Goal: Information Seeking & Learning: Learn about a topic

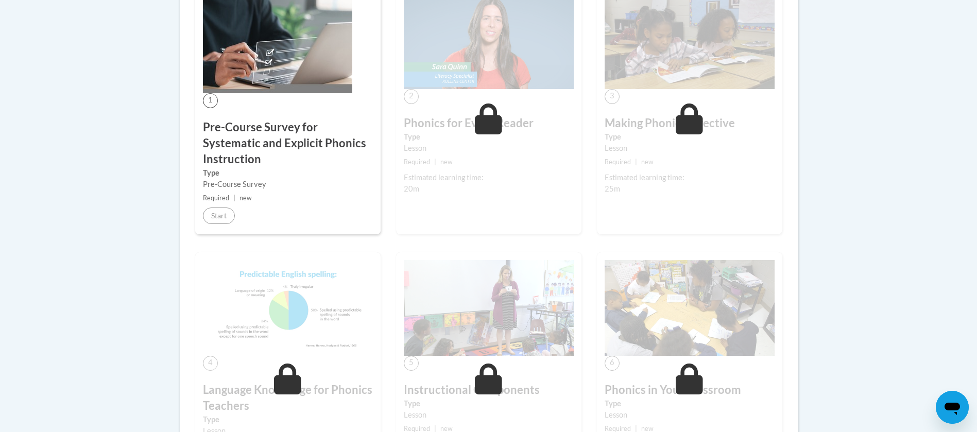
scroll to position [378, 0]
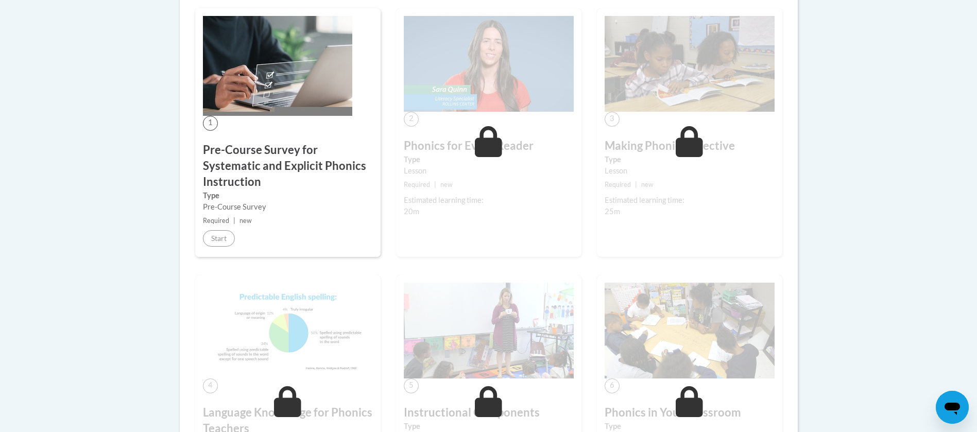
scroll to position [303, 0]
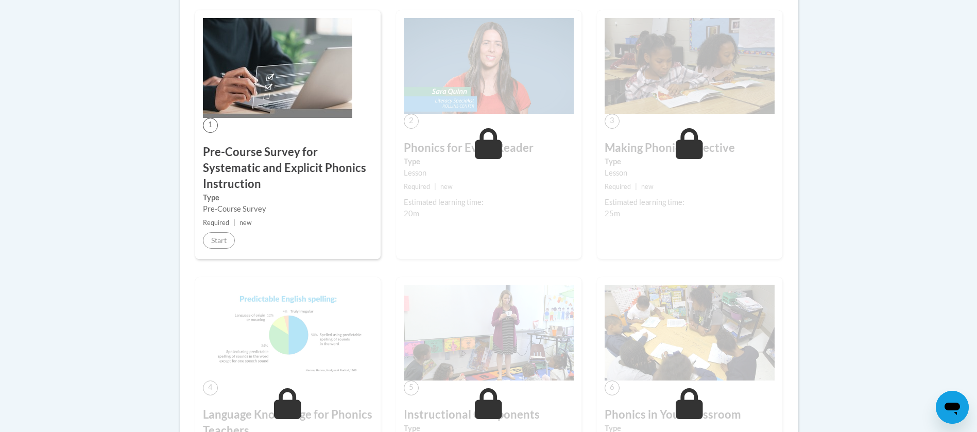
click at [323, 179] on h3 "Pre-Course Survey for Systematic and Explicit Phonics Instruction" at bounding box center [288, 167] width 170 height 47
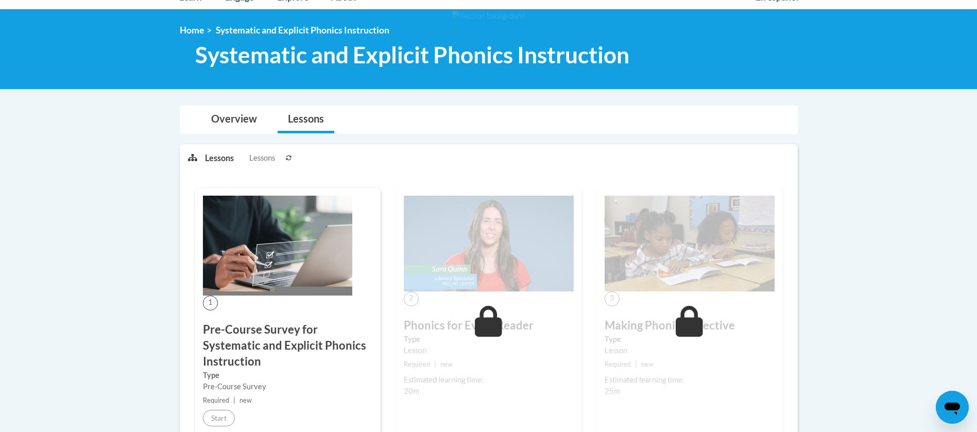
scroll to position [116, 0]
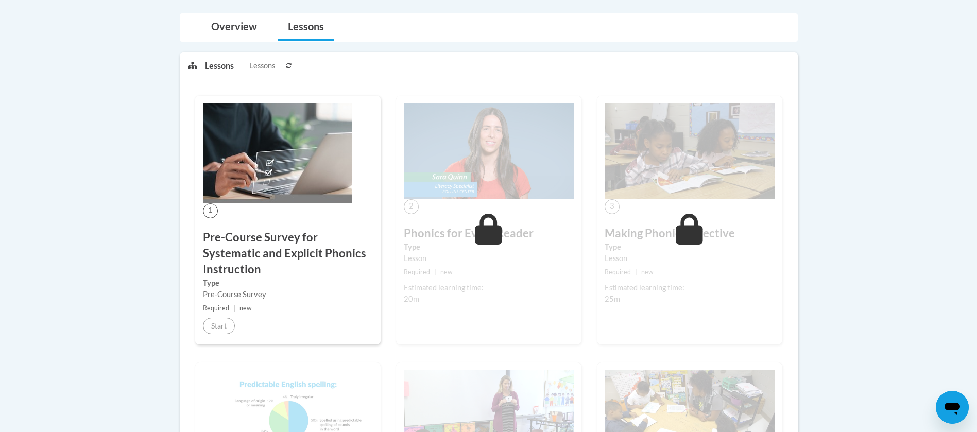
scroll to position [226, 0]
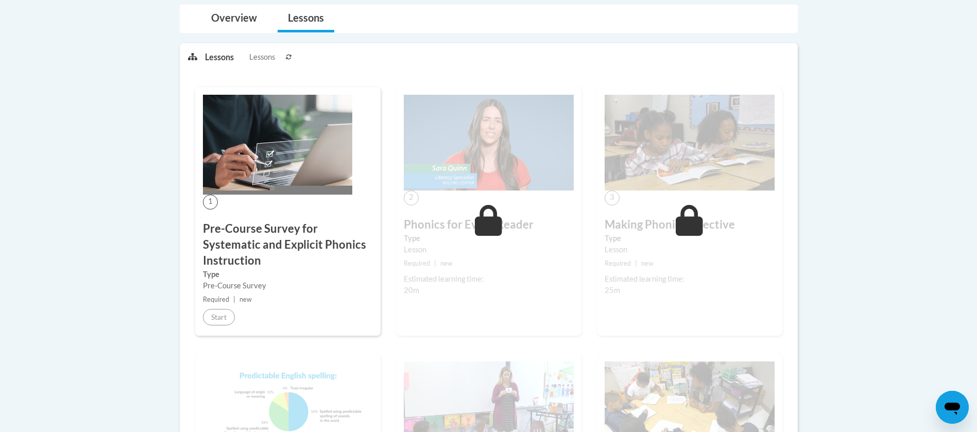
click at [224, 216] on div "1 Pre-Course Survey for Systematic and Explicit Phonics Instruction Type Pre-Co…" at bounding box center [287, 211] width 185 height 249
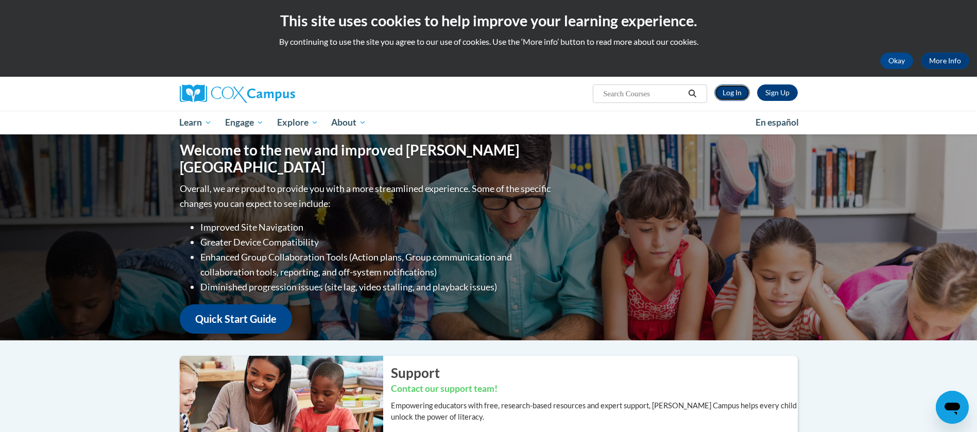
click at [723, 92] on link "Log In" at bounding box center [732, 92] width 36 height 16
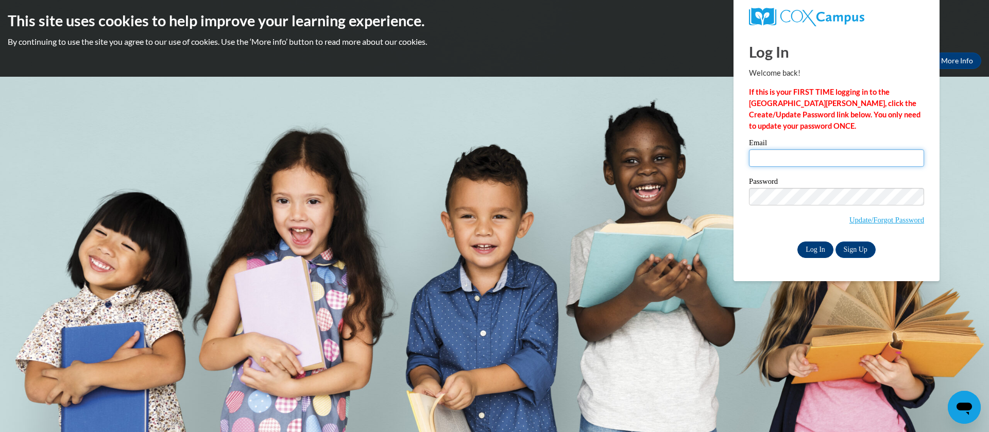
type input "natella.karsli@ilm-academy.com"
click at [815, 248] on input "Log In" at bounding box center [815, 249] width 36 height 16
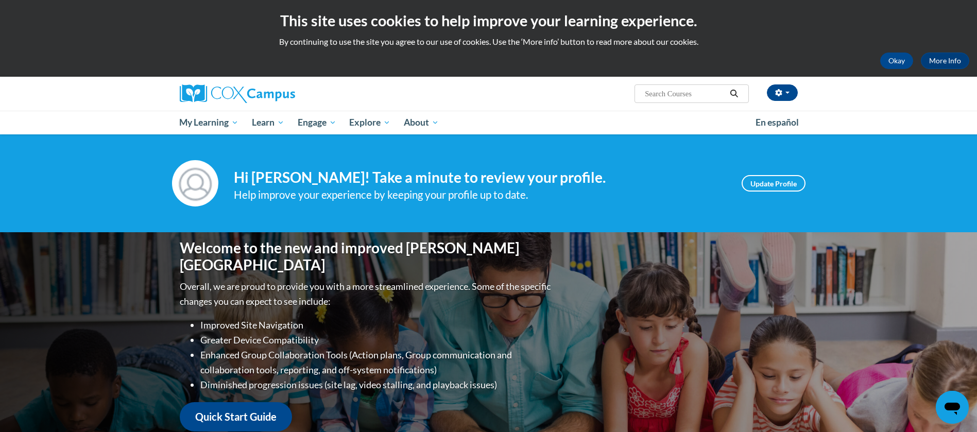
click at [976, 180] on html "This site uses cookies to help improve your learning experience. By continuing …" at bounding box center [488, 216] width 977 height 432
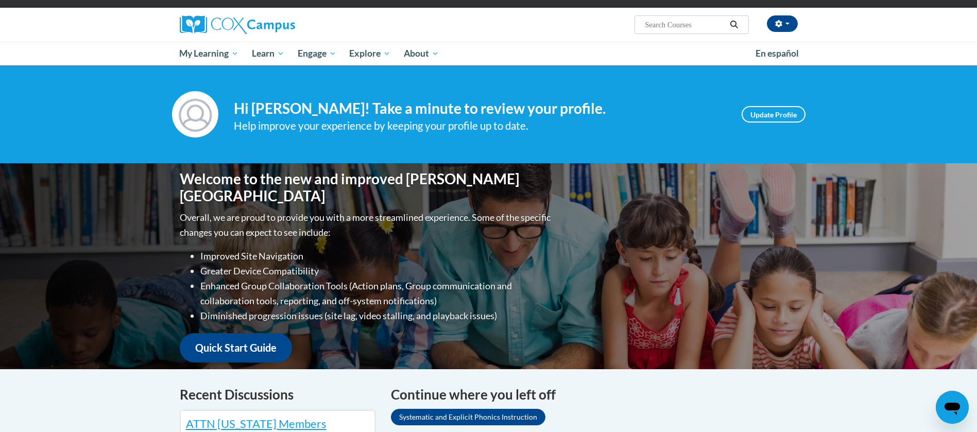
scroll to position [60, 0]
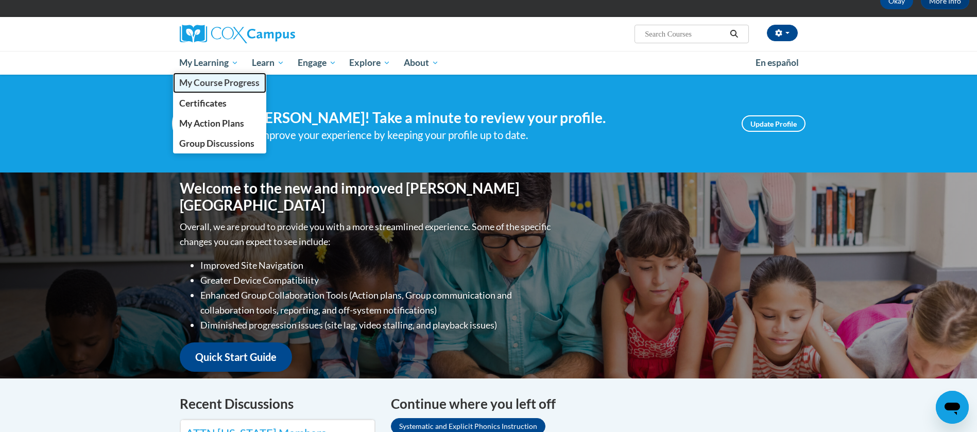
click at [228, 88] on link "My Course Progress" at bounding box center [220, 83] width 94 height 20
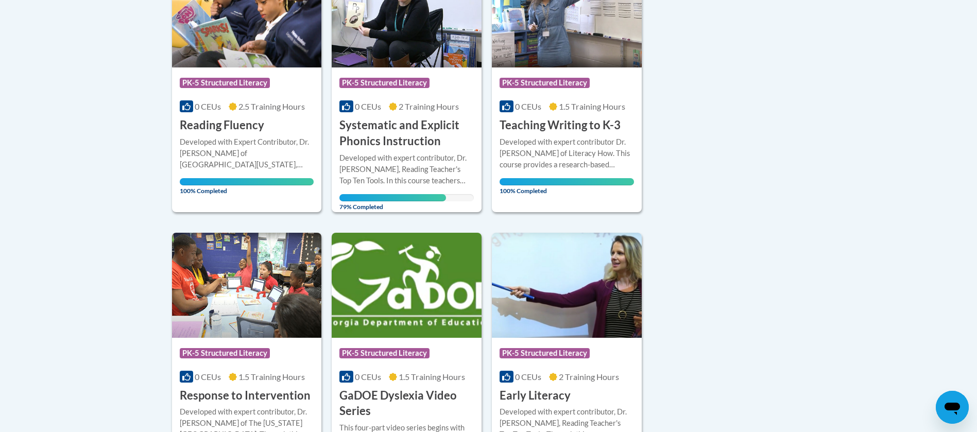
scroll to position [297, 0]
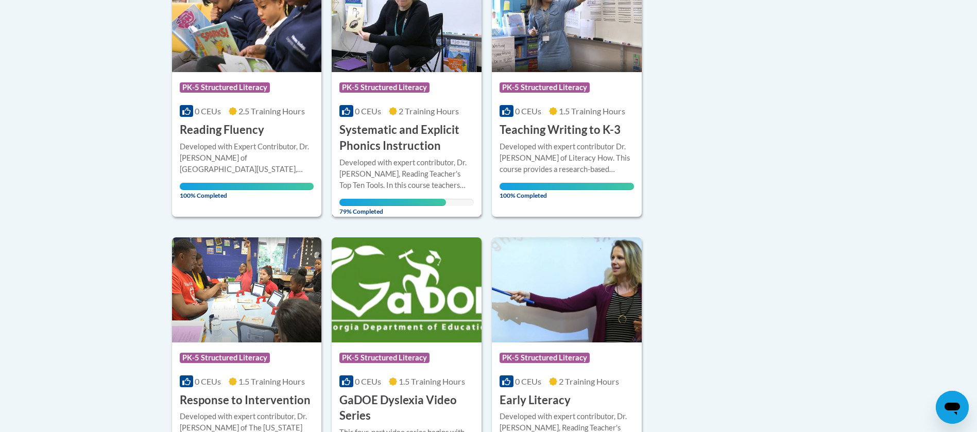
click at [398, 145] on h3 "Systematic and Explicit Phonics Instruction" at bounding box center [406, 138] width 134 height 32
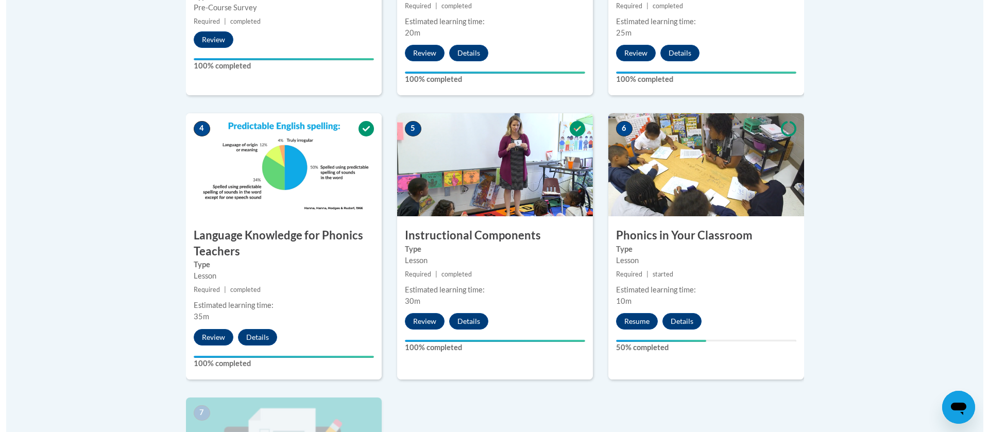
scroll to position [576, 0]
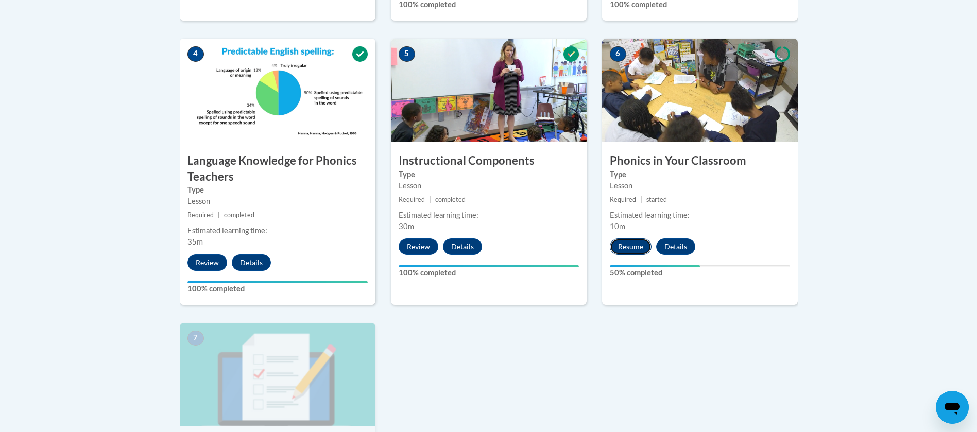
click at [622, 251] on button "Resume" at bounding box center [631, 246] width 42 height 16
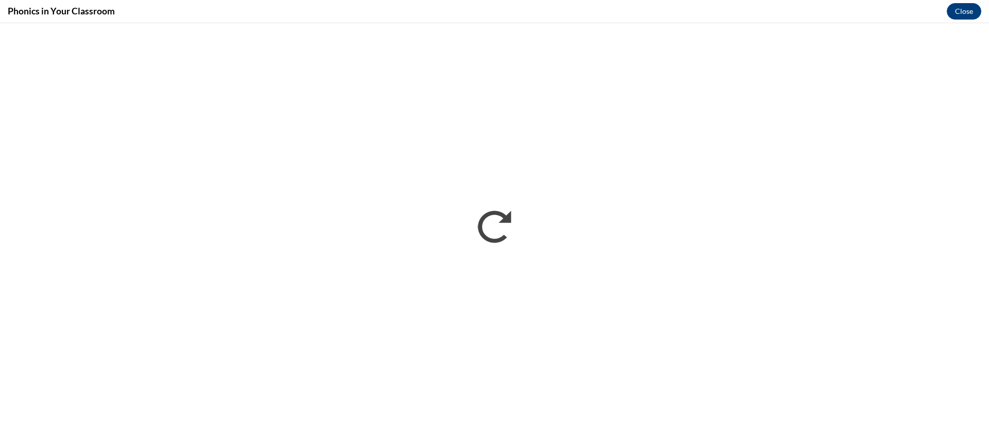
scroll to position [0, 0]
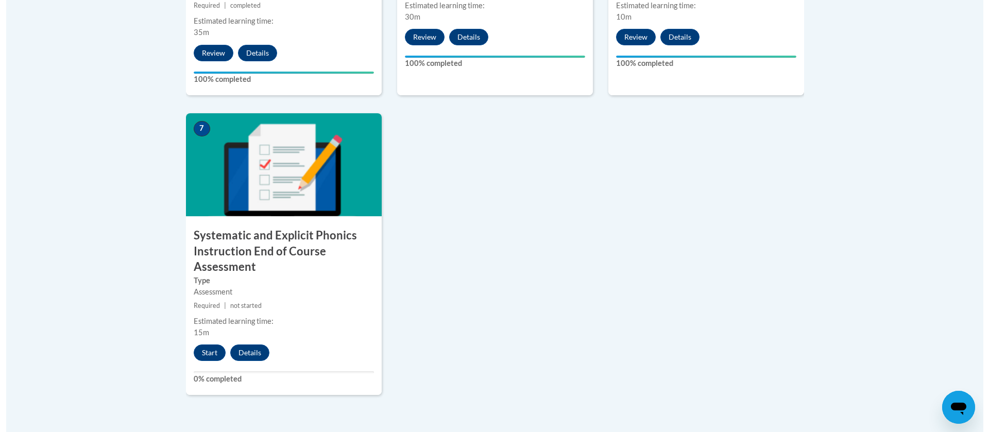
scroll to position [789, 0]
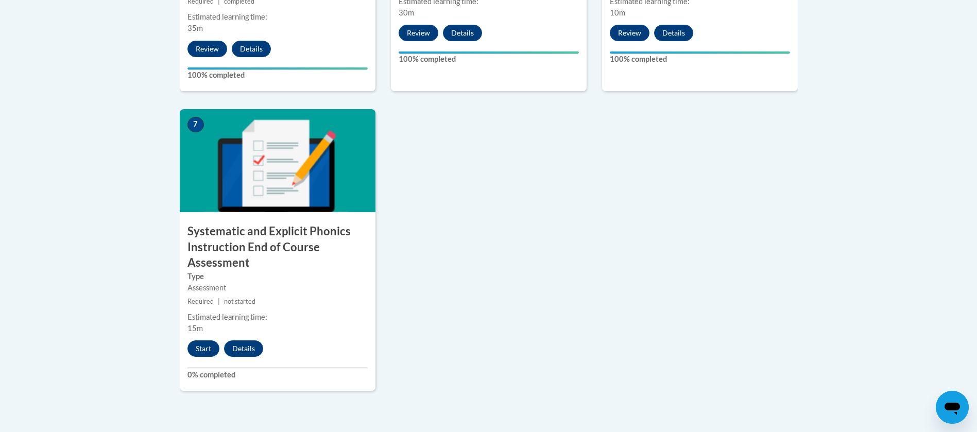
click at [201, 355] on button "Start" at bounding box center [203, 348] width 32 height 16
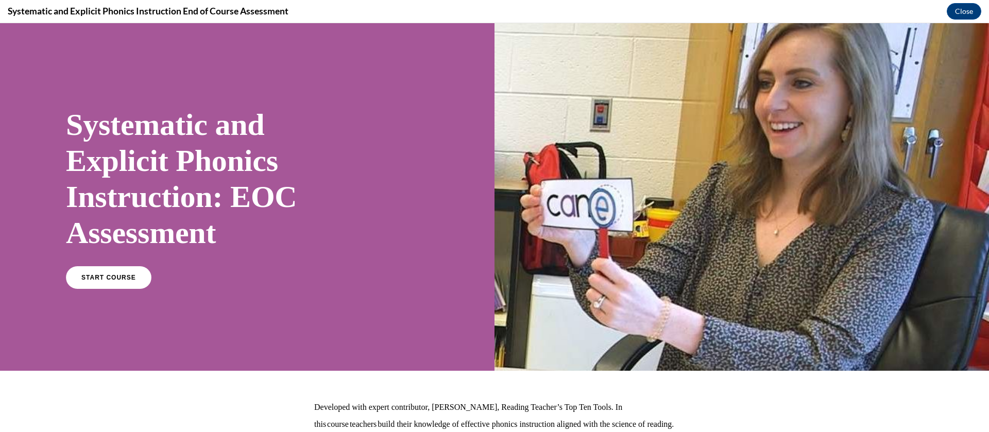
scroll to position [0, 0]
click at [112, 279] on span "START COURSE" at bounding box center [108, 278] width 57 height 8
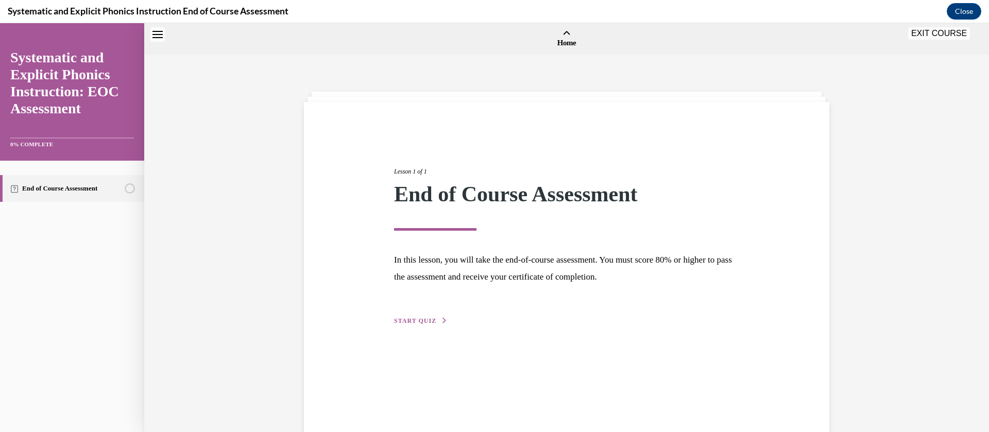
scroll to position [32, 0]
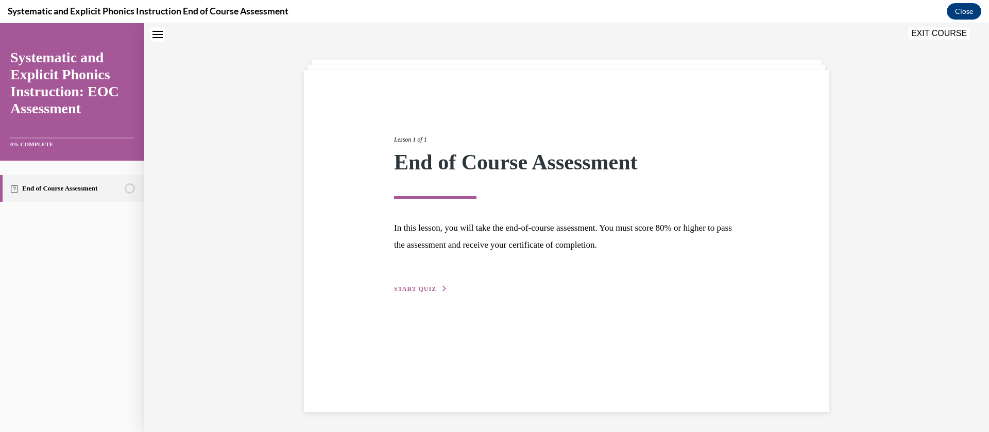
click at [411, 291] on span "START QUIZ" at bounding box center [415, 288] width 42 height 7
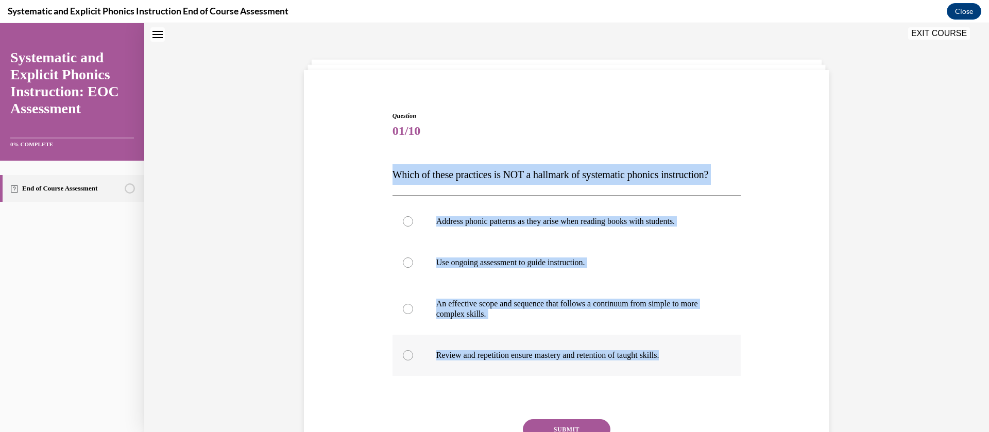
drag, startPoint x: 386, startPoint y: 176, endPoint x: 687, endPoint y: 359, distance: 352.6
click at [687, 359] on div "Question 01/10 Which of these practices is NOT a hallmark of systematic phonics…" at bounding box center [566, 307] width 349 height 392
copy div "Which of these practices is NOT a hallmark of systematic phonics instruction? A…"
click at [419, 220] on div at bounding box center [566, 221] width 349 height 41
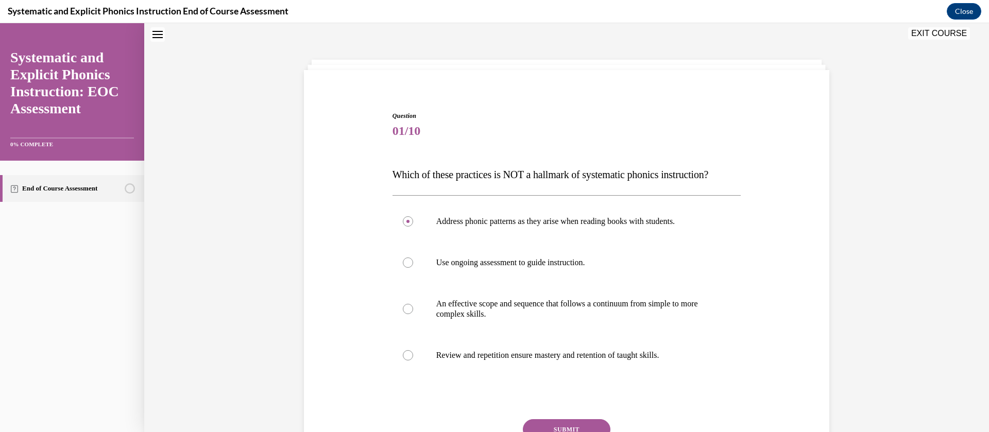
click at [578, 427] on button "SUBMIT" at bounding box center [567, 429] width 88 height 21
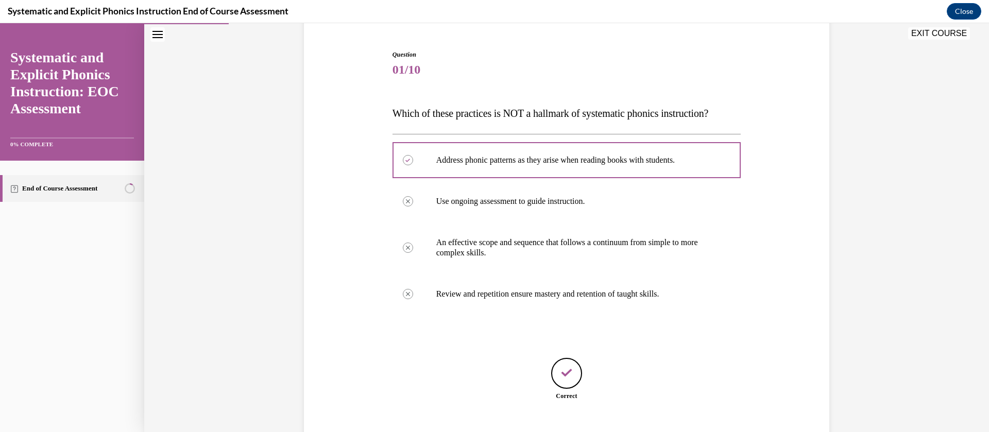
scroll to position [157, 0]
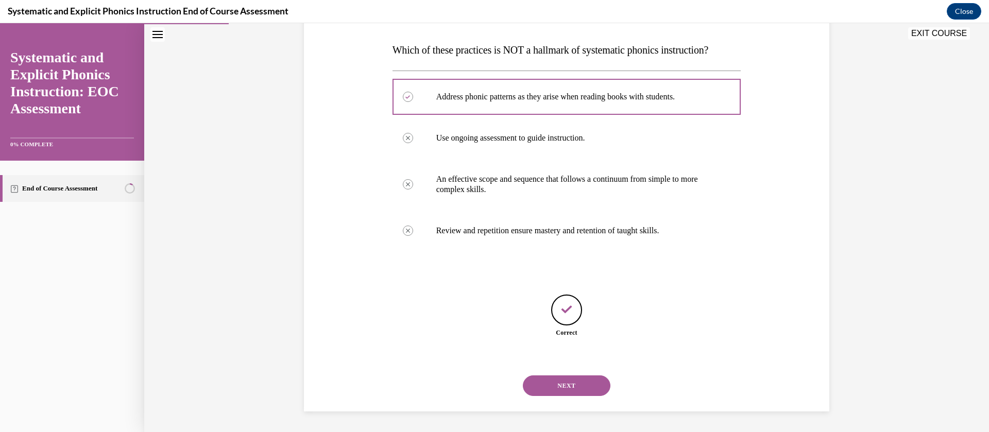
click at [568, 388] on button "NEXT" at bounding box center [567, 385] width 88 height 21
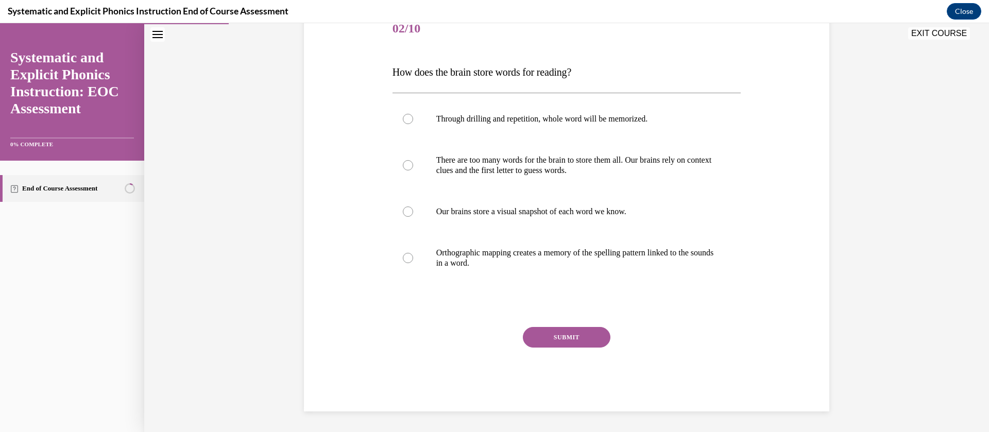
scroll to position [115, 0]
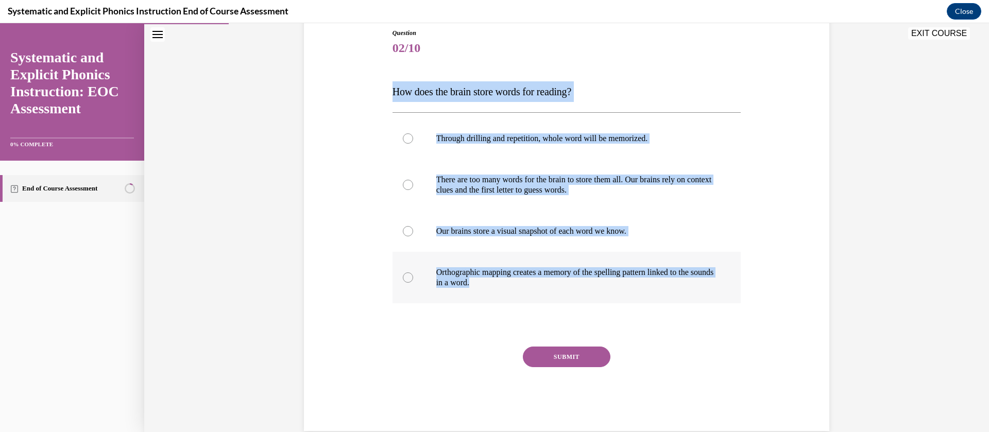
drag, startPoint x: 386, startPoint y: 82, endPoint x: 500, endPoint y: 284, distance: 232.0
click at [500, 284] on div "Question 02/10 How does the brain store words for reading? Through drilling and…" at bounding box center [567, 222] width 354 height 418
copy div "How does the brain store words for reading? Through drilling and repetition, wh…"
click at [452, 274] on p "Orthographic mapping creates a memory of the spelling pattern linked to the sou…" at bounding box center [575, 277] width 279 height 21
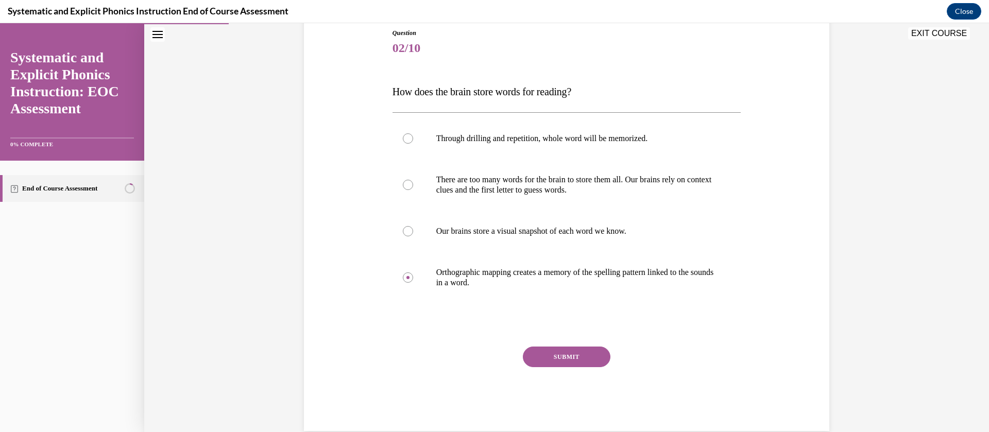
click at [553, 364] on button "SUBMIT" at bounding box center [567, 357] width 88 height 21
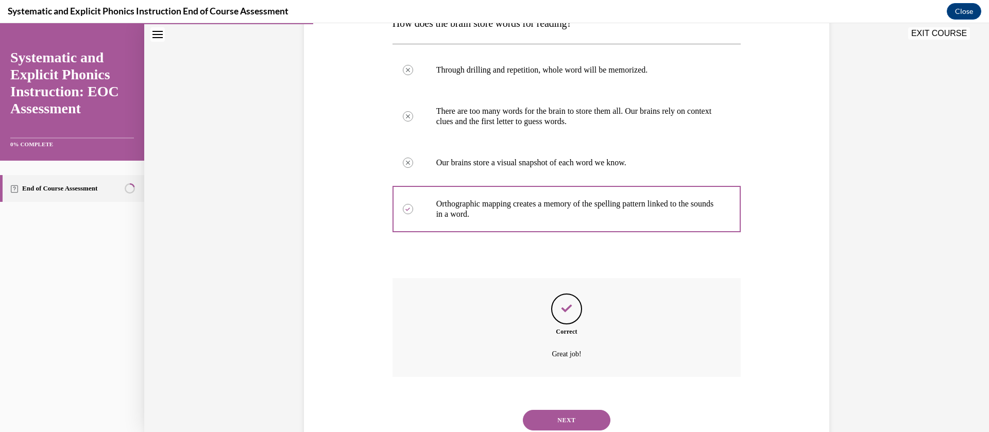
scroll to position [218, 0]
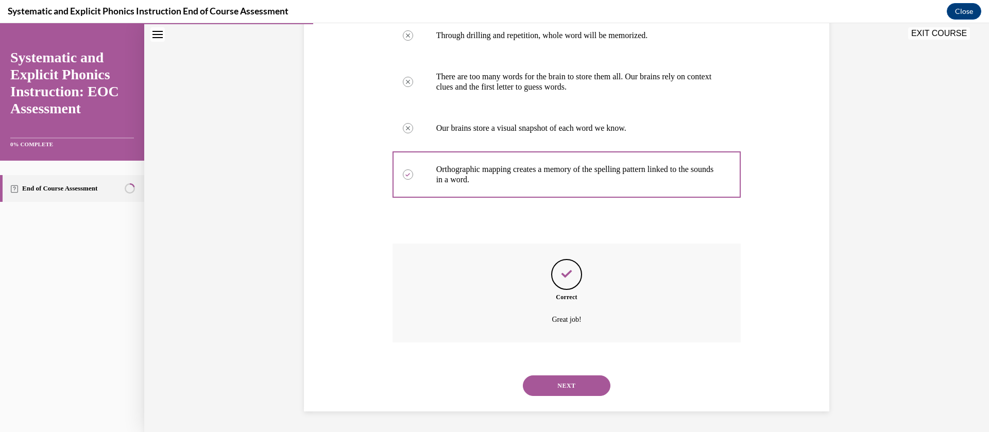
click at [564, 388] on button "NEXT" at bounding box center [567, 385] width 88 height 21
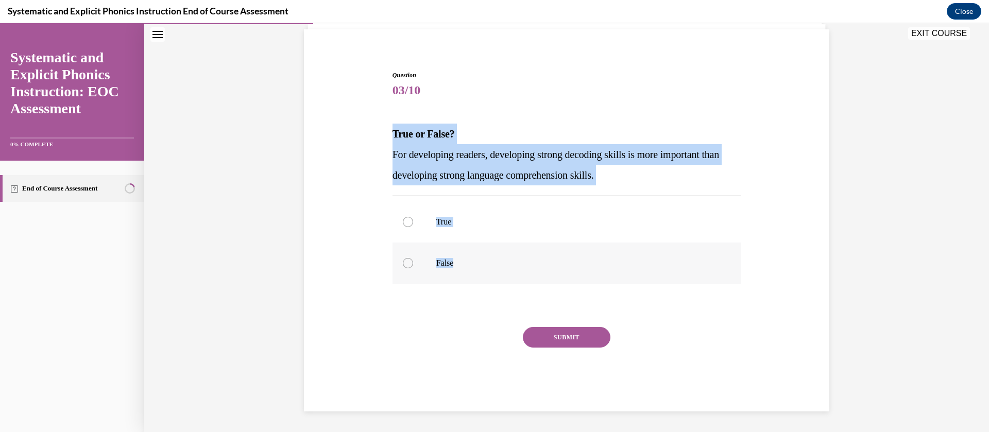
drag, startPoint x: 385, startPoint y: 134, endPoint x: 457, endPoint y: 264, distance: 148.6
click at [457, 264] on div "Question 03/10 True or False? For developing readers, developing strong decodin…" at bounding box center [567, 233] width 354 height 356
copy div "True or False? For developing readers, developing strong decoding skills is mor…"
click at [422, 262] on div at bounding box center [566, 263] width 349 height 41
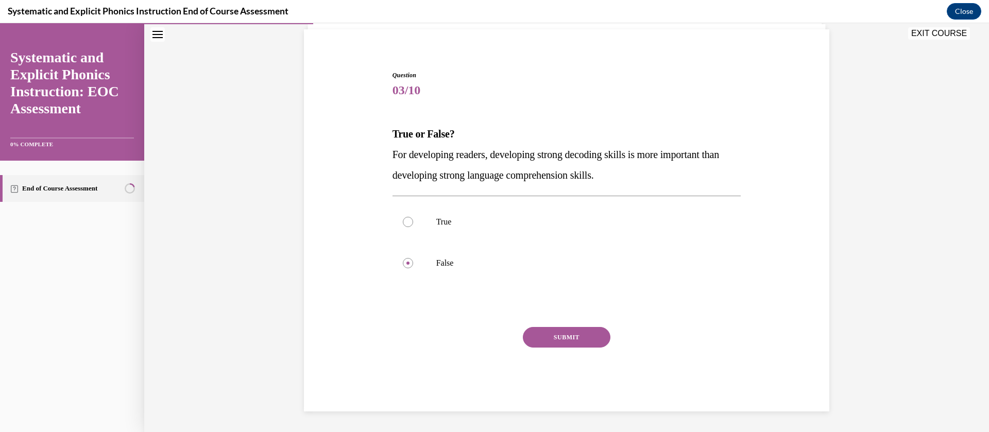
click at [553, 345] on button "SUBMIT" at bounding box center [567, 337] width 88 height 21
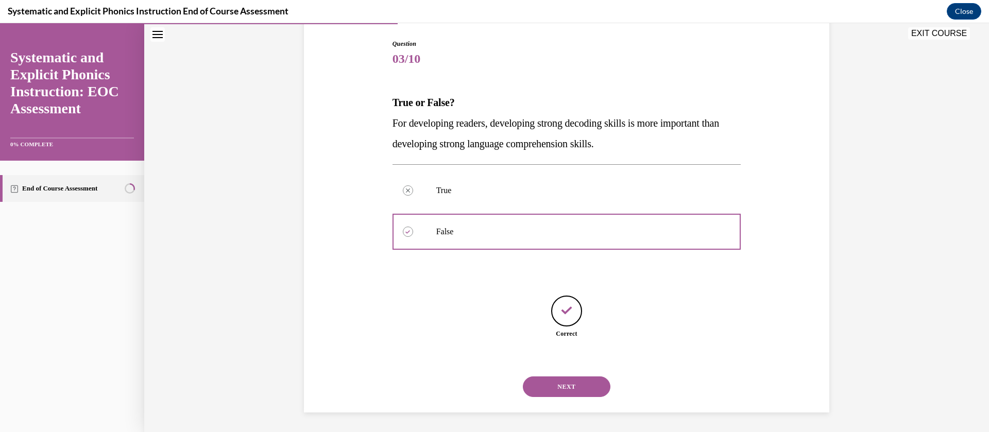
scroll to position [105, 0]
click at [553, 384] on button "NEXT" at bounding box center [567, 385] width 88 height 21
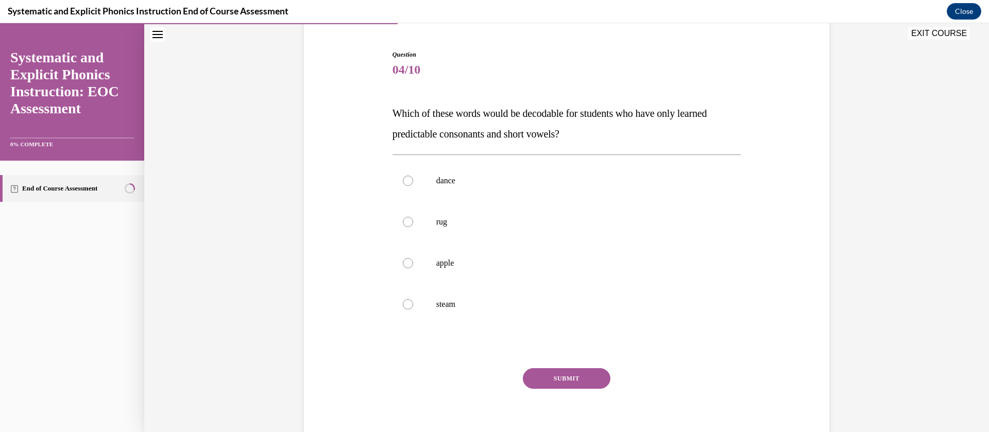
scroll to position [94, 0]
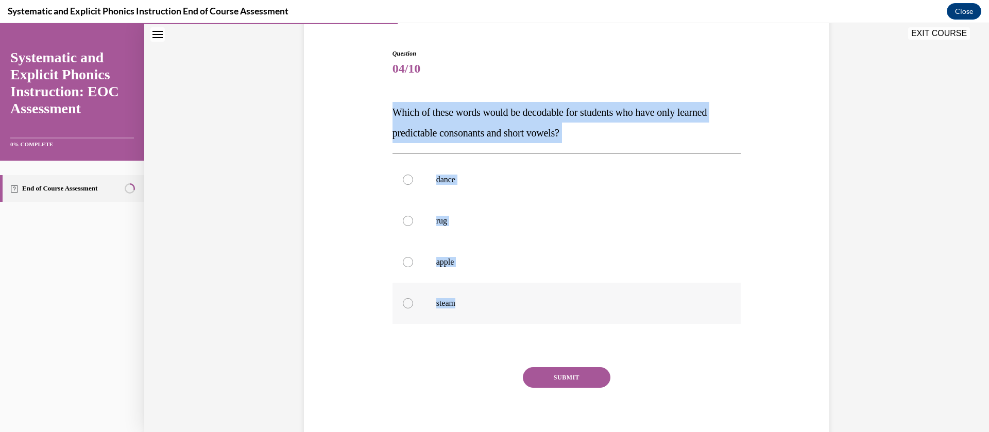
drag, startPoint x: 385, startPoint y: 112, endPoint x: 501, endPoint y: 305, distance: 225.7
click at [501, 305] on div "Question 04/10 Which of these words would be decodable for students who have on…" at bounding box center [567, 242] width 354 height 418
copy div "Which of these words would be decodable for students who have only learned pred…"
click at [395, 215] on div at bounding box center [566, 220] width 349 height 41
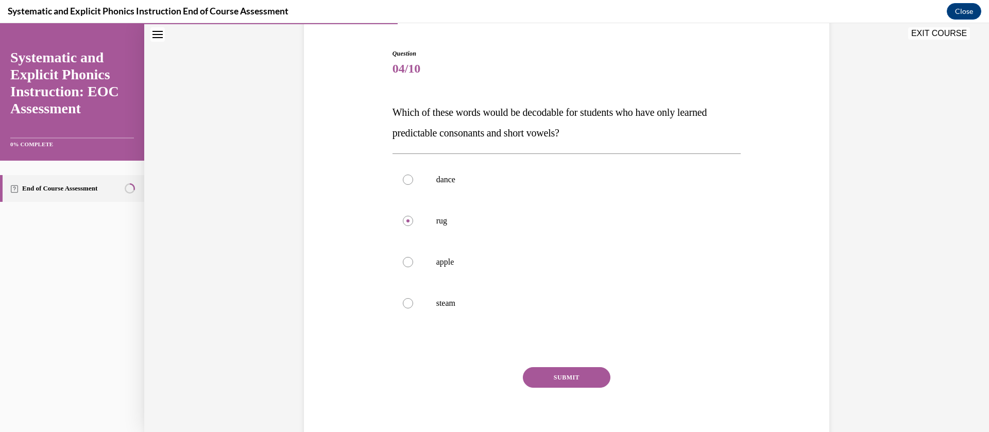
click at [551, 374] on button "SUBMIT" at bounding box center [567, 377] width 88 height 21
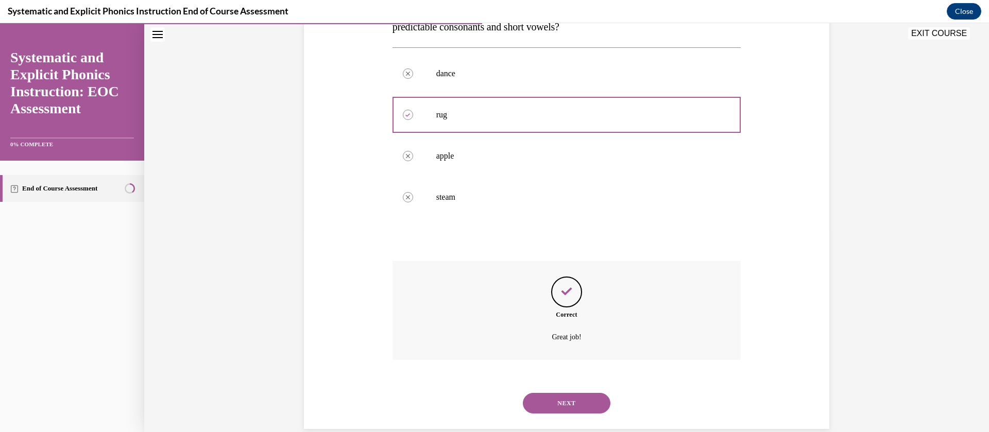
scroll to position [218, 0]
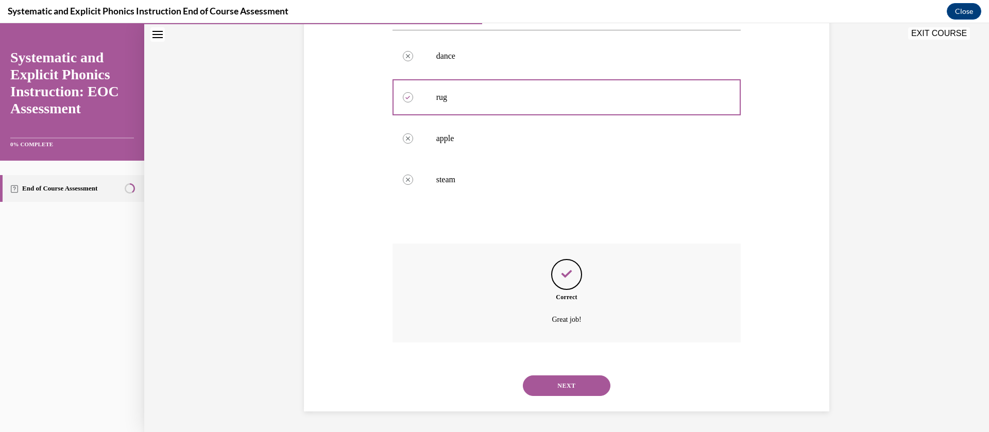
click at [557, 378] on button "NEXT" at bounding box center [567, 385] width 88 height 21
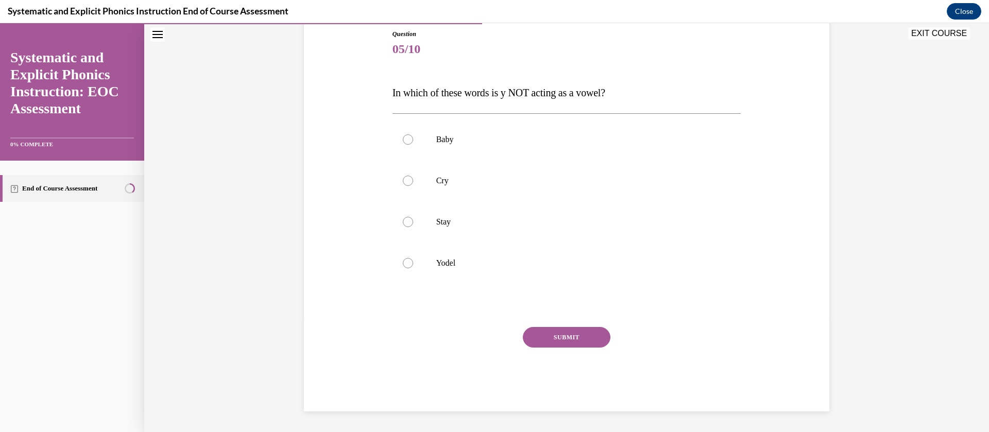
scroll to position [114, 0]
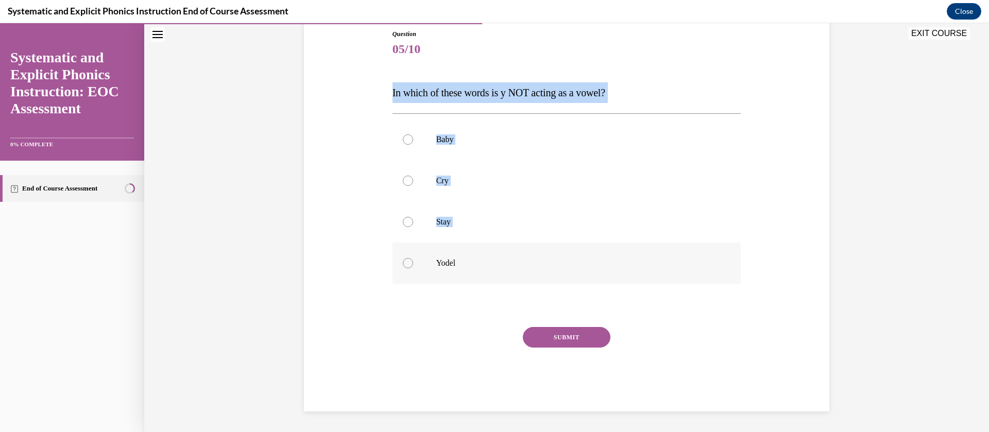
drag, startPoint x: 380, startPoint y: 92, endPoint x: 551, endPoint y: 276, distance: 251.4
click at [551, 276] on div "Question 05/10 In which of these words is y NOT acting as a vowel? Baby Cry Sta…" at bounding box center [566, 204] width 530 height 413
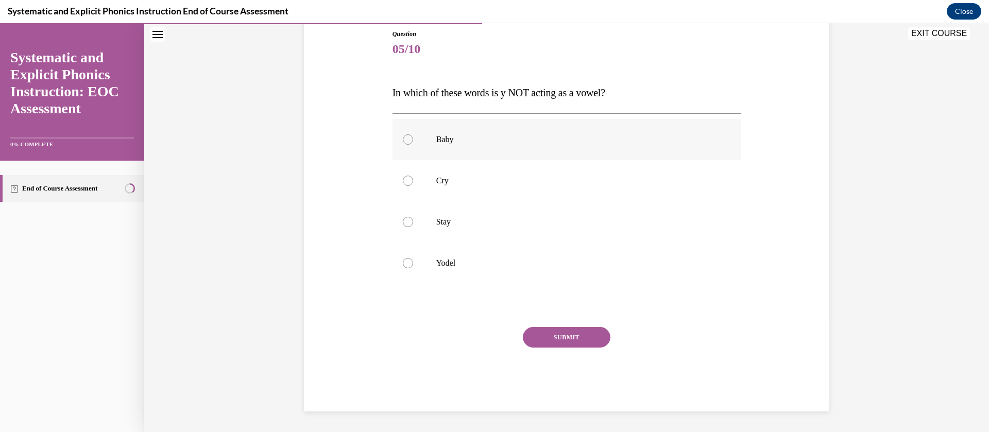
drag, startPoint x: 518, startPoint y: 315, endPoint x: 394, endPoint y: 133, distance: 219.6
drag, startPoint x: 394, startPoint y: 133, endPoint x: 346, endPoint y: 77, distance: 74.1
click at [346, 77] on div "Question 05/10 In which of these words is y NOT acting as a vowel? Baby Cry Sta…" at bounding box center [566, 204] width 530 height 413
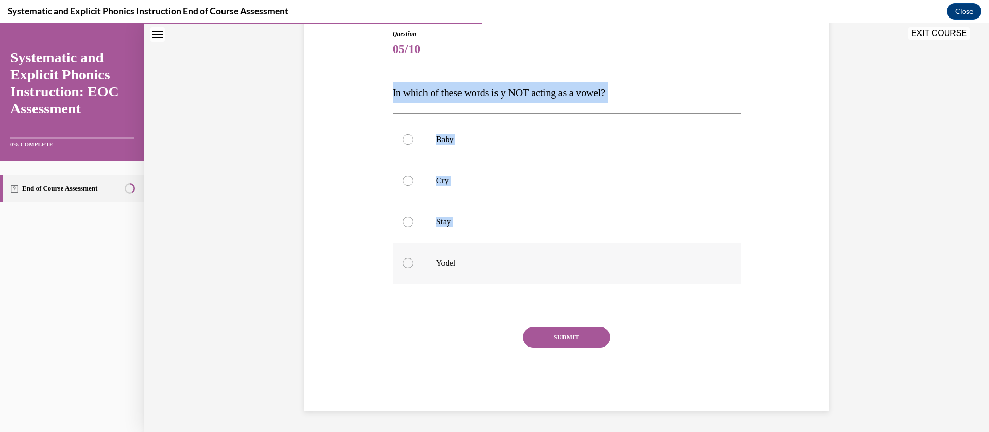
drag, startPoint x: 383, startPoint y: 98, endPoint x: 514, endPoint y: 271, distance: 217.3
click at [514, 271] on div "Question 05/10 In which of these words is y NOT acting as a vowel? Baby Cry Sta…" at bounding box center [566, 204] width 530 height 413
click at [394, 96] on span "In which of these words is y NOT acting as a vowel?" at bounding box center [498, 92] width 213 height 11
drag, startPoint x: 378, startPoint y: 92, endPoint x: 465, endPoint y: 265, distance: 194.3
click at [465, 265] on div "Question 05/10 In which of these words is y NOT acting as a vowel? Baby Cry Sta…" at bounding box center [566, 204] width 530 height 413
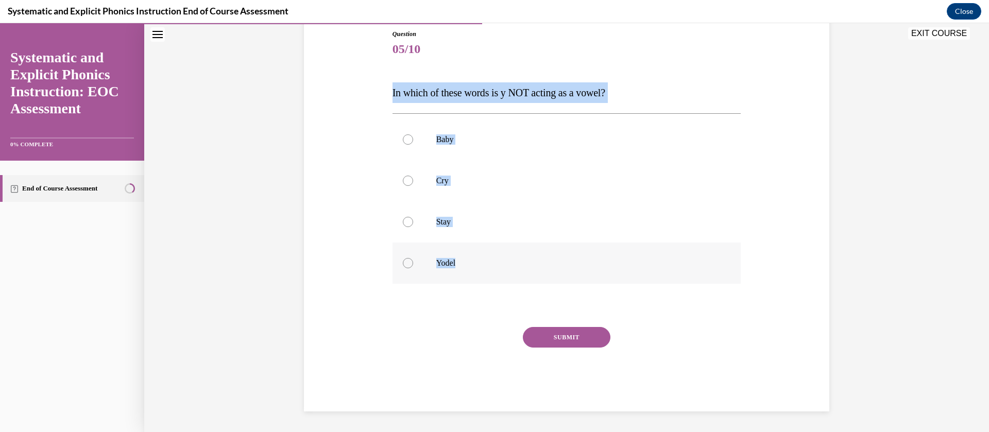
copy div "In which of these words is y NOT acting as a vowel? Baby Cry Stay Yodel"
click at [420, 261] on div at bounding box center [566, 263] width 349 height 41
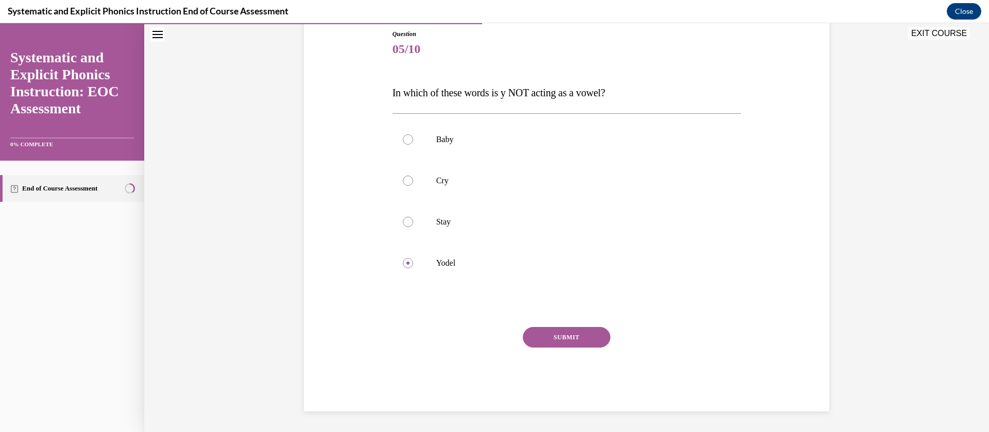
click at [558, 340] on button "SUBMIT" at bounding box center [567, 337] width 88 height 21
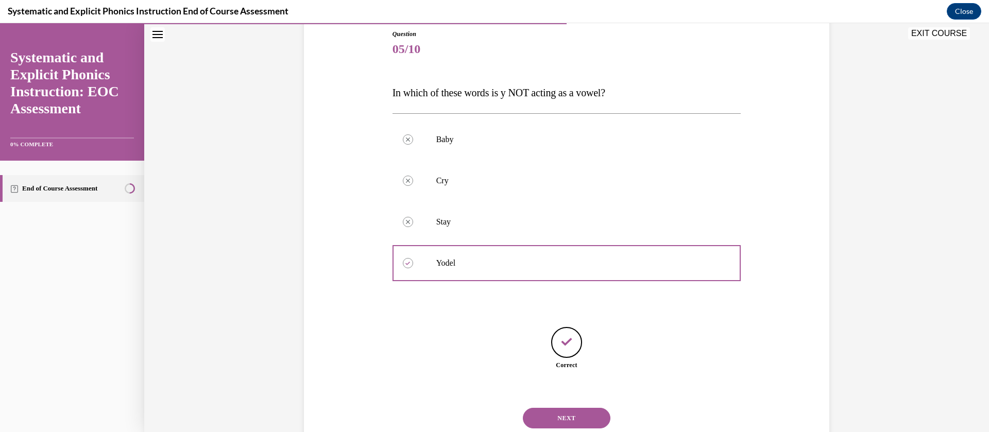
scroll to position [146, 0]
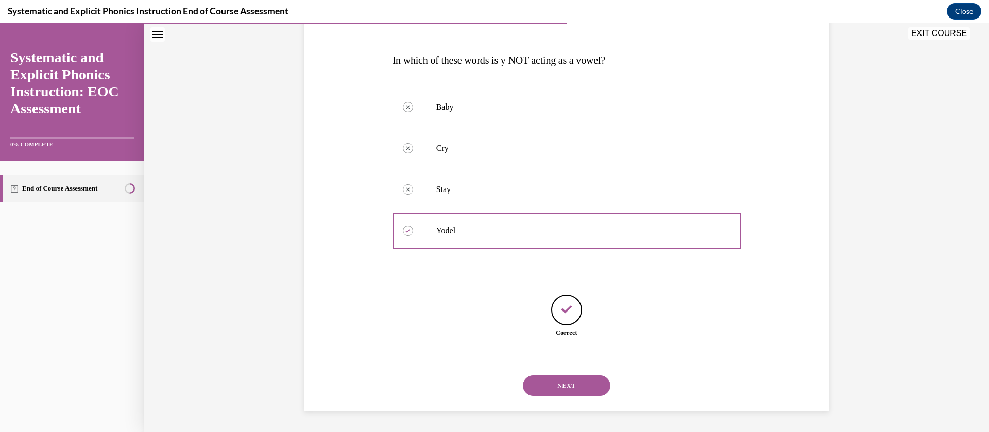
click at [553, 385] on button "NEXT" at bounding box center [567, 385] width 88 height 21
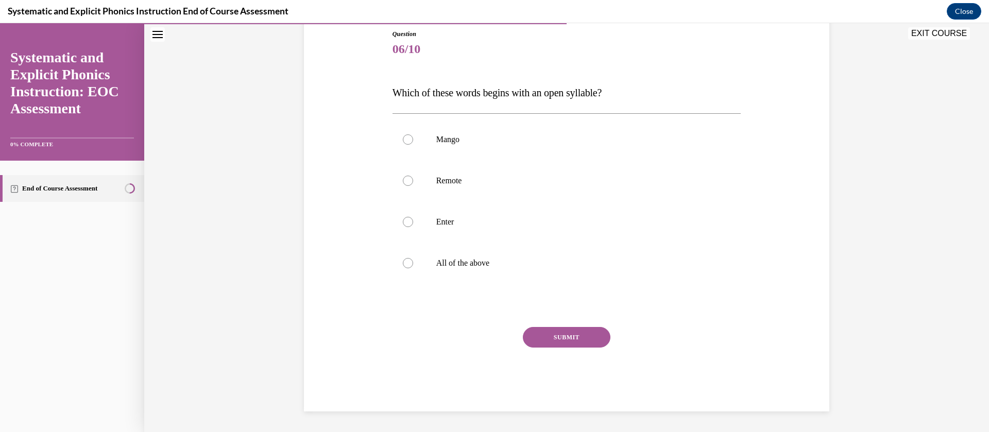
scroll to position [114, 0]
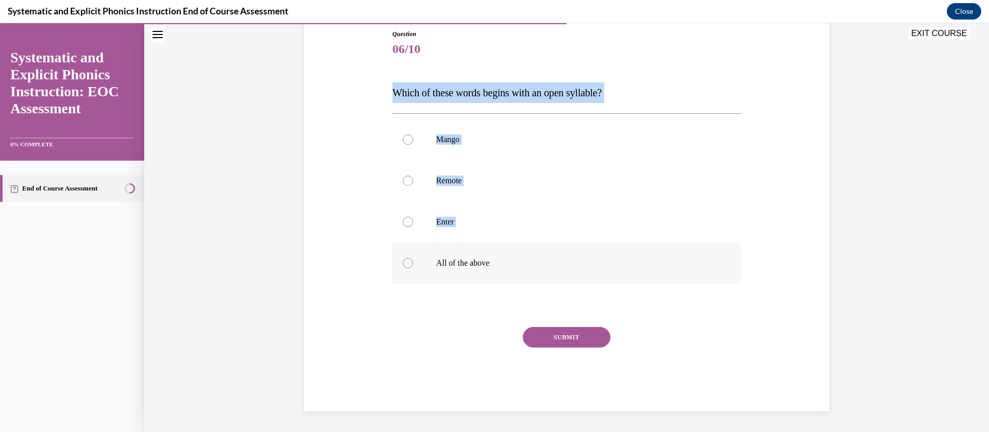
drag, startPoint x: 381, startPoint y: 90, endPoint x: 513, endPoint y: 264, distance: 217.9
click at [515, 270] on div "Question 06/10 Which of these words begins with an open syllable? Mango Remote …" at bounding box center [566, 204] width 530 height 413
click at [504, 228] on div at bounding box center [566, 221] width 349 height 41
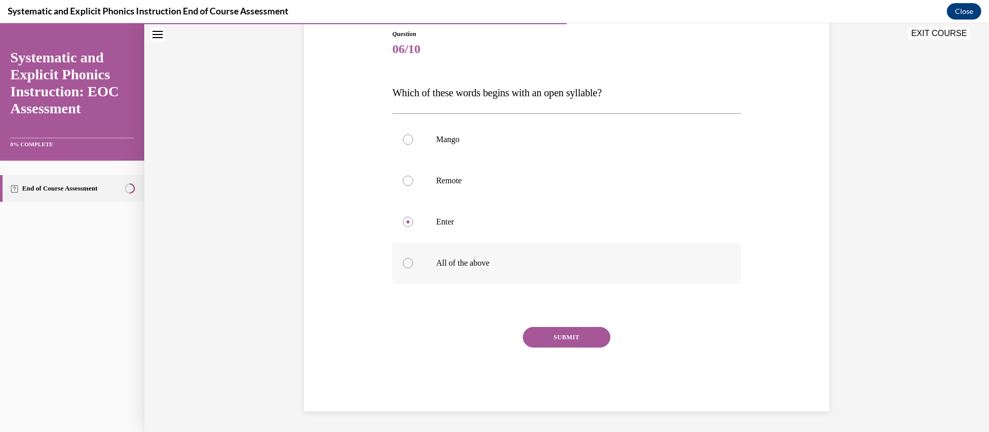
click at [481, 257] on div at bounding box center [566, 263] width 349 height 41
click at [555, 340] on button "SUBMIT" at bounding box center [567, 337] width 88 height 21
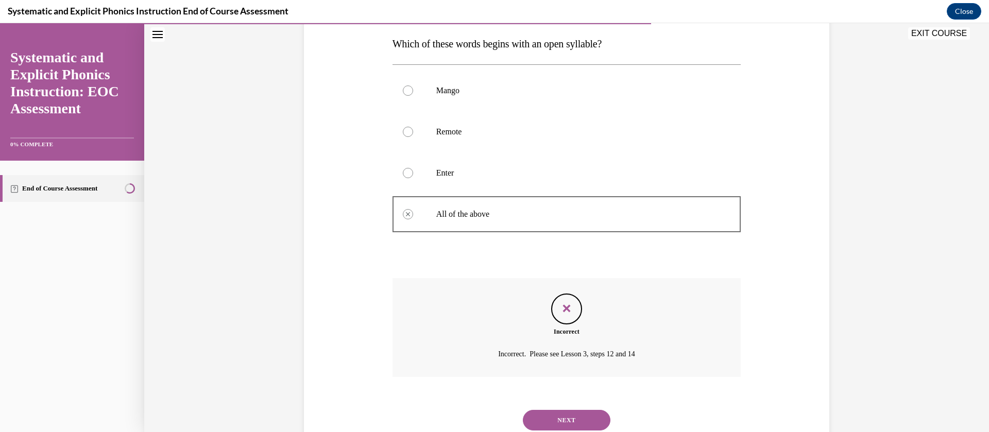
scroll to position [197, 0]
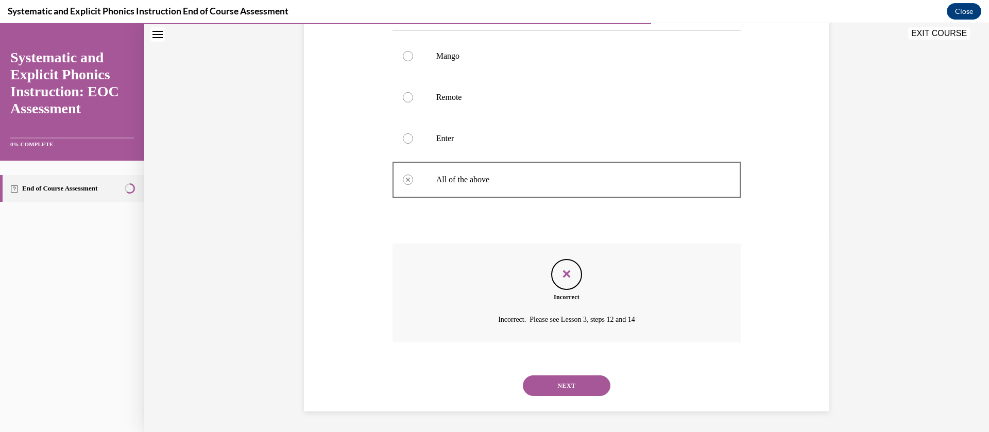
click at [561, 384] on button "NEXT" at bounding box center [567, 385] width 88 height 21
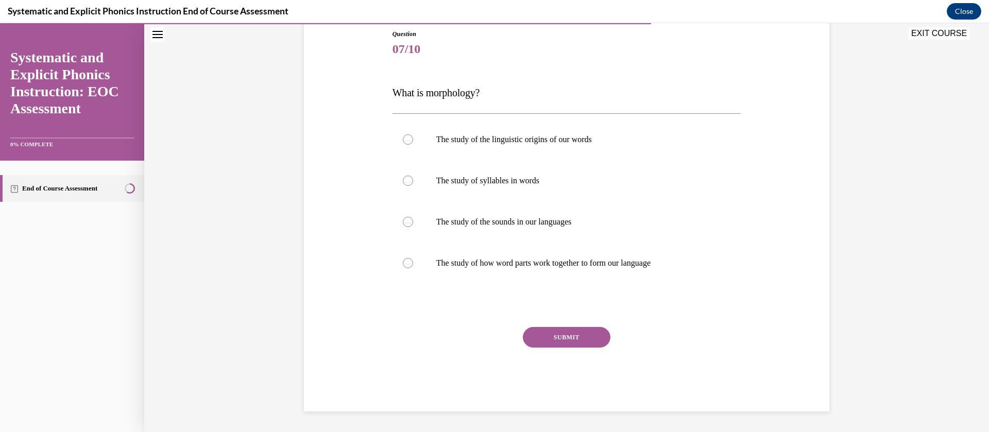
scroll to position [114, 0]
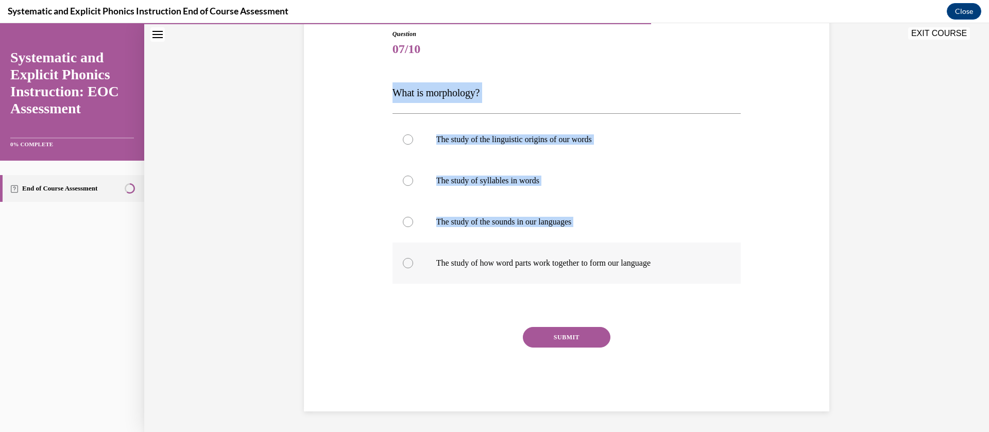
drag, startPoint x: 381, startPoint y: 88, endPoint x: 679, endPoint y: 269, distance: 348.4
click at [679, 269] on div "Question 07/10 What is morphology? The study of the linguistic origins of our w…" at bounding box center [566, 204] width 530 height 413
click at [412, 103] on div "Question 07/10 What is morphology? The study of the linguistic origins of our w…" at bounding box center [566, 220] width 349 height 382
drag, startPoint x: 380, startPoint y: 93, endPoint x: 663, endPoint y: 266, distance: 331.0
click at [663, 266] on div "Question 07/10 What is morphology? The study of the linguistic origins of our w…" at bounding box center [566, 204] width 530 height 413
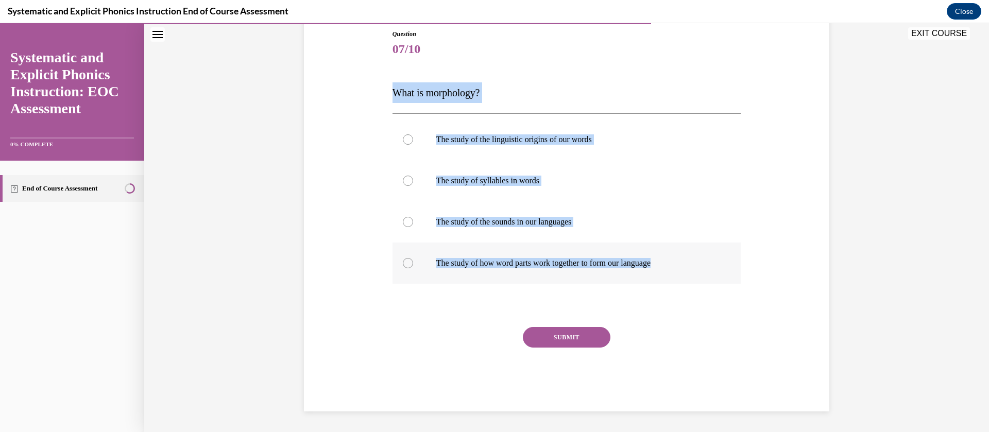
copy div "What is morphology? The study of the linguistic origins of our words The study …"
click at [477, 266] on p "The study of how word parts work together to form our language" at bounding box center [575, 263] width 279 height 10
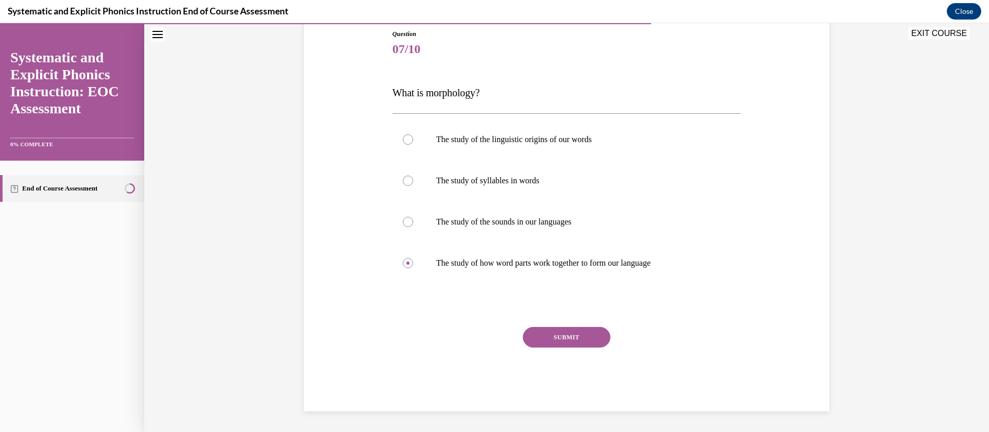
click at [557, 341] on button "SUBMIT" at bounding box center [567, 337] width 88 height 21
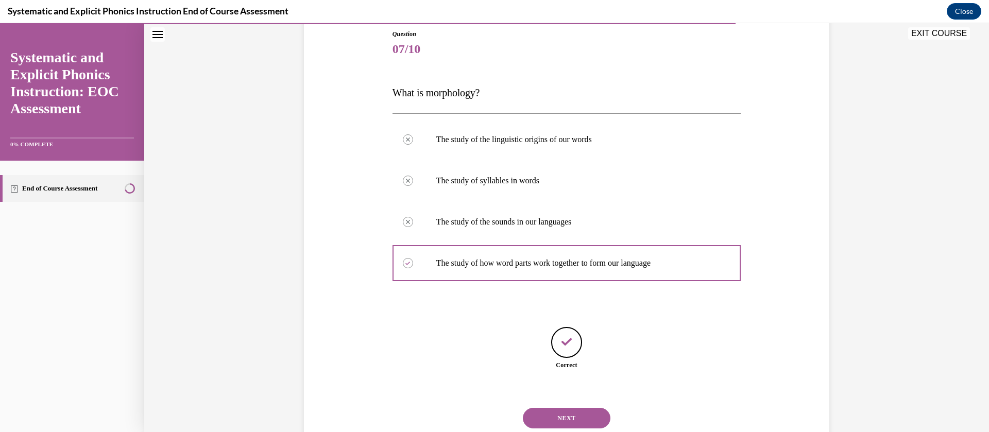
scroll to position [146, 0]
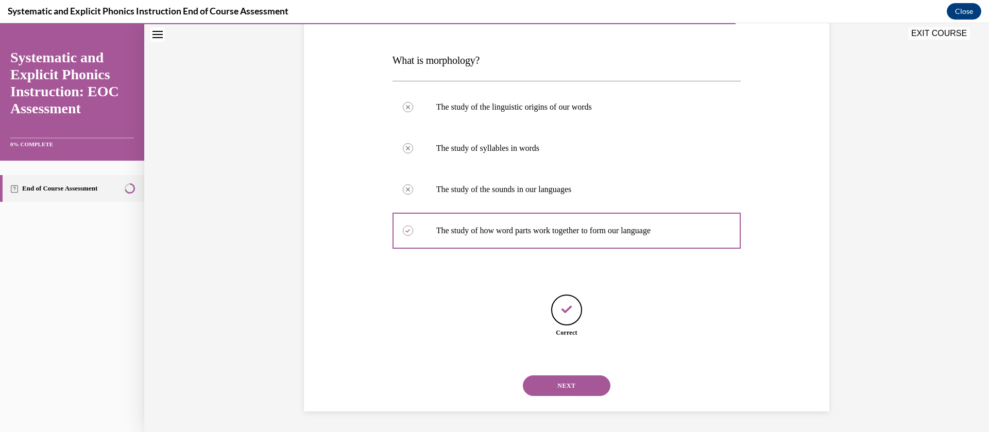
click at [587, 387] on button "NEXT" at bounding box center [567, 385] width 88 height 21
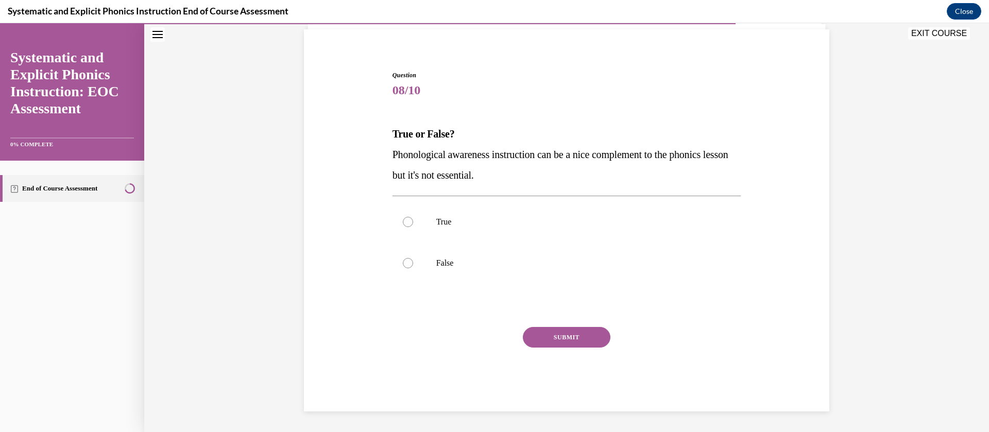
scroll to position [73, 0]
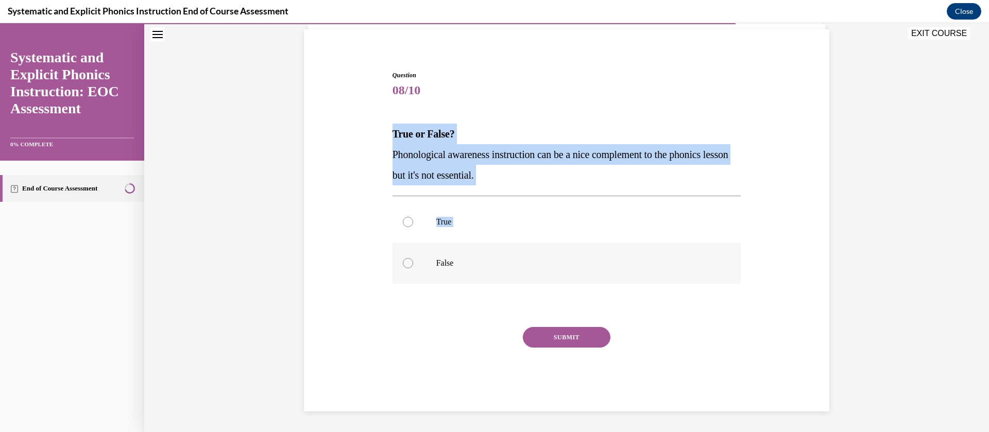
drag, startPoint x: 380, startPoint y: 134, endPoint x: 526, endPoint y: 271, distance: 199.6
click at [526, 271] on div "Question 08/10 True or False? Phonological awareness instruction can be a nice …" at bounding box center [566, 226] width 530 height 372
copy div "True or False? Phonological awareness instruction can be a nice complement to t…"
click at [427, 261] on div at bounding box center [566, 263] width 349 height 41
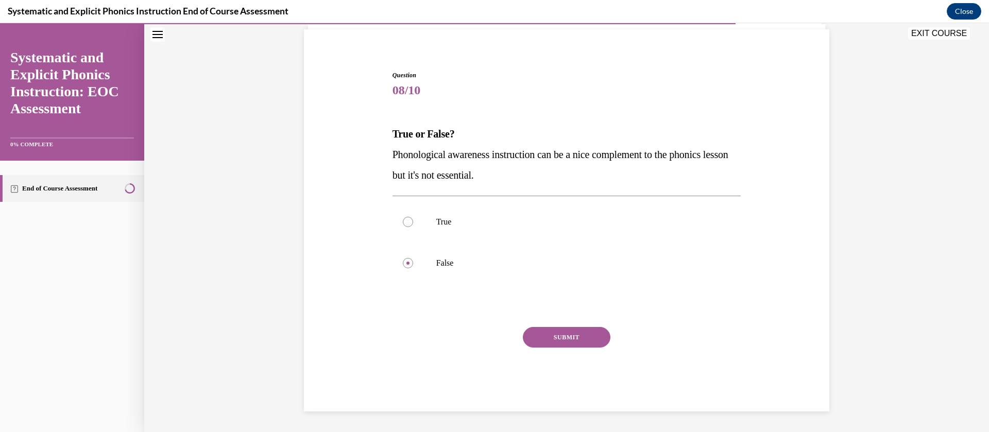
click at [573, 333] on button "SUBMIT" at bounding box center [567, 337] width 88 height 21
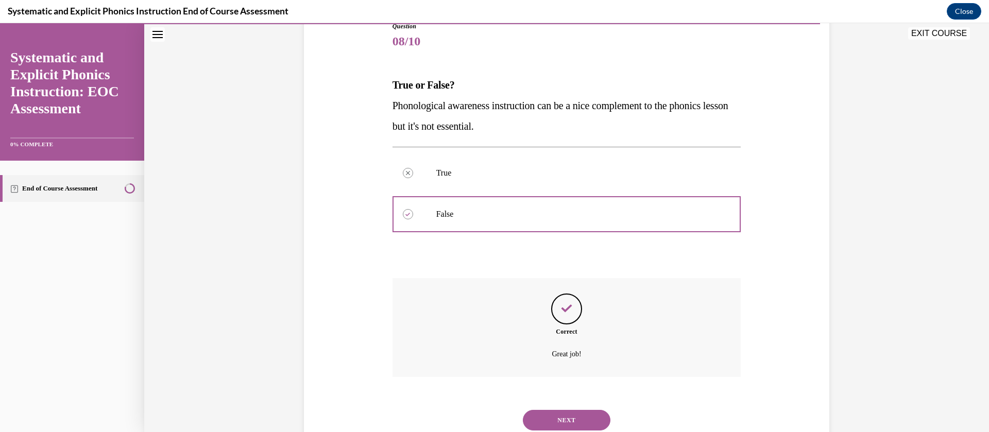
scroll to position [156, 0]
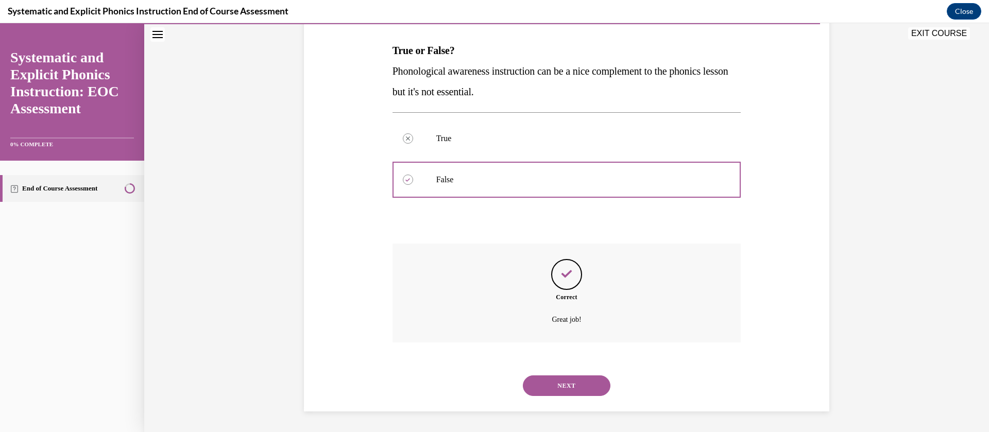
click at [569, 382] on button "NEXT" at bounding box center [567, 385] width 88 height 21
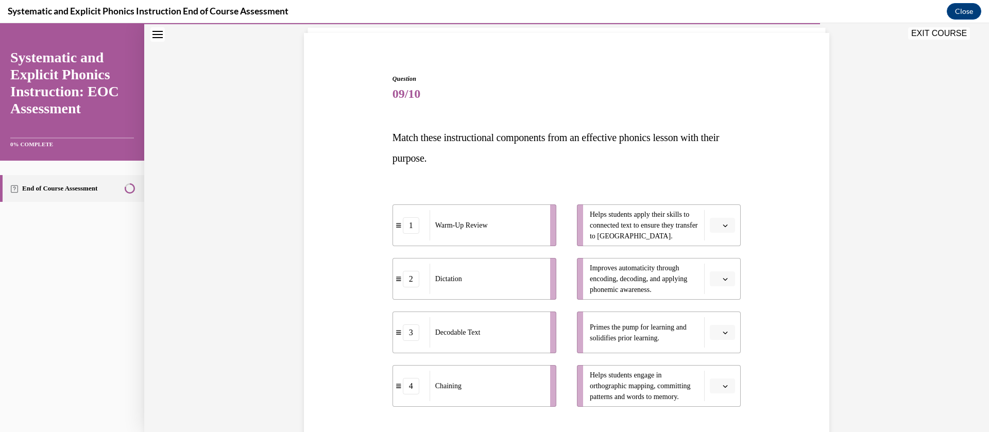
scroll to position [68, 0]
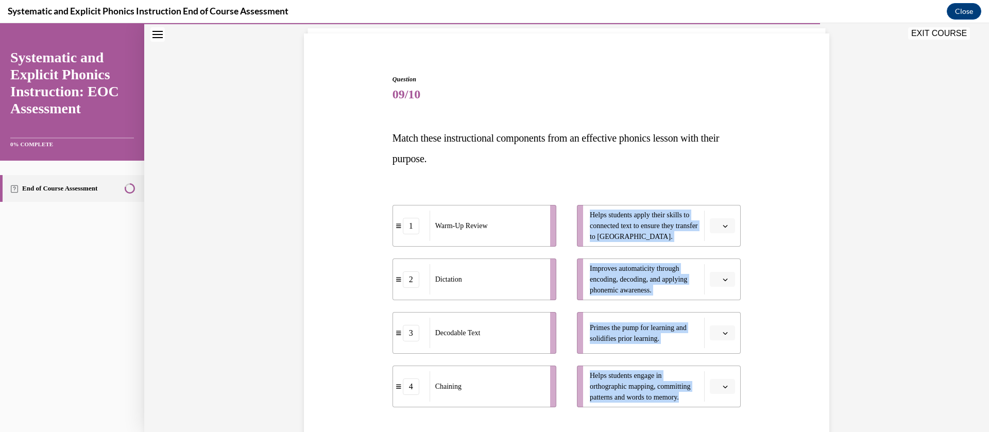
drag, startPoint x: 691, startPoint y: 399, endPoint x: 456, endPoint y: 209, distance: 302.8
click at [456, 209] on div "1 Warm-Up Review 2 Dictation 3 Decodable Text 4 Chaining Helps students apply t…" at bounding box center [566, 295] width 349 height 223
click at [351, 148] on div "Question 09/10 Match these instructional components from an effective phonics l…" at bounding box center [566, 289] width 530 height 491
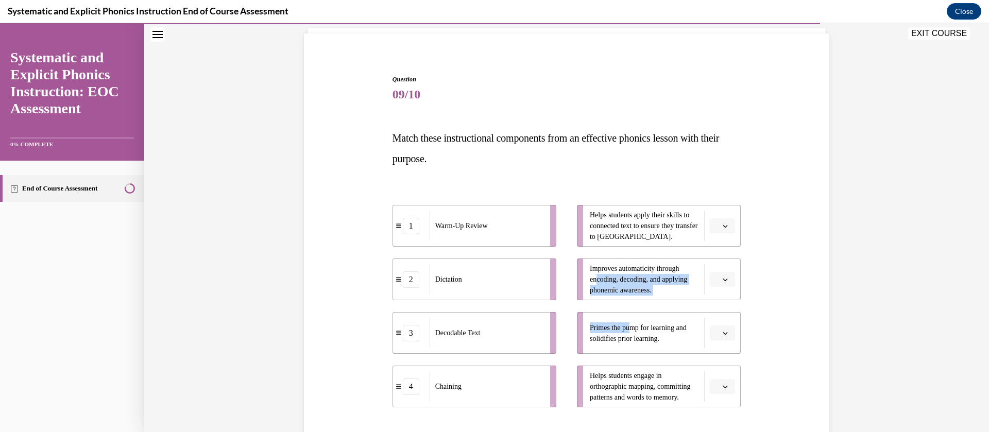
drag, startPoint x: 627, startPoint y: 332, endPoint x: 588, endPoint y: 282, distance: 63.0
click at [588, 282] on ul "Helps students apply their skills to connected text to ensure they transfer to …" at bounding box center [653, 306] width 174 height 202
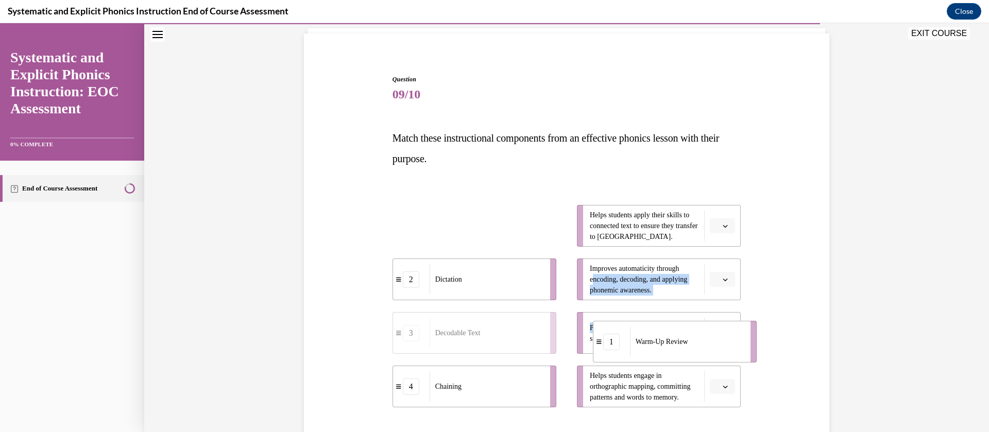
drag, startPoint x: 461, startPoint y: 231, endPoint x: 748, endPoint y: 394, distance: 329.8
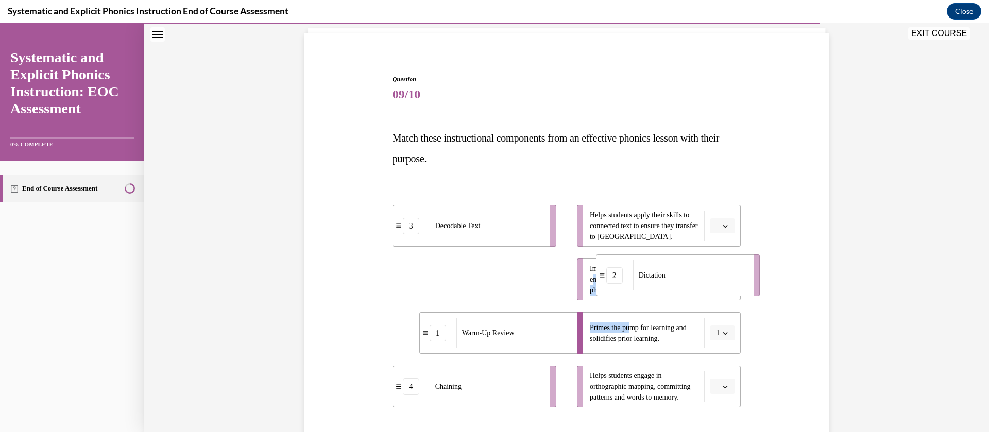
drag, startPoint x: 451, startPoint y: 286, endPoint x: 709, endPoint y: 293, distance: 258.6
click at [709, 293] on li "2 Dictation" at bounding box center [678, 275] width 164 height 42
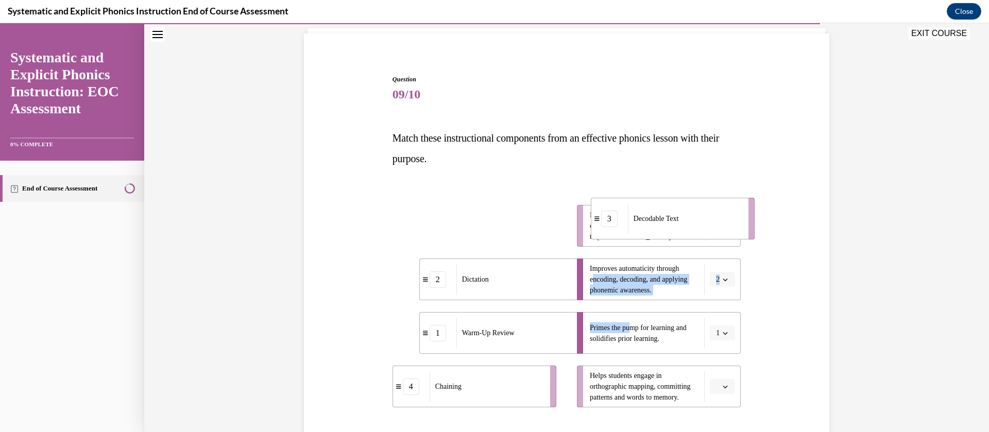
drag, startPoint x: 426, startPoint y: 239, endPoint x: 685, endPoint y: 237, distance: 259.5
click at [685, 237] on li "3 Decodable Text" at bounding box center [673, 219] width 164 height 42
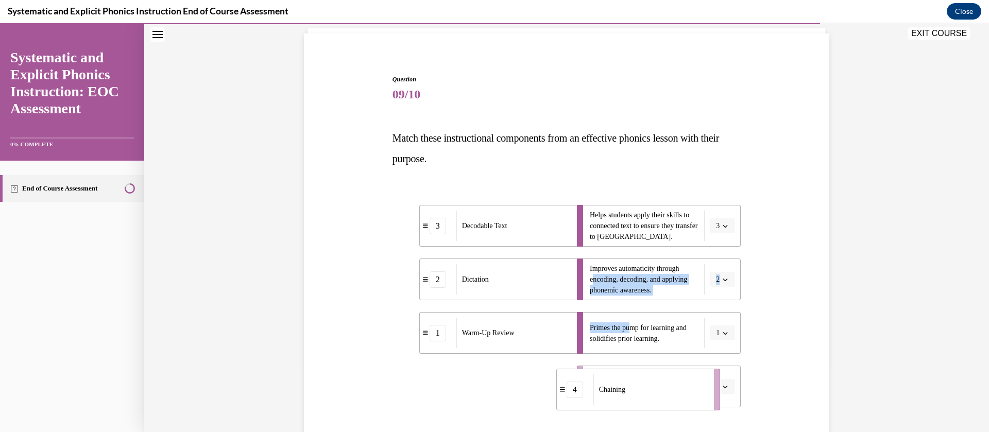
drag, startPoint x: 464, startPoint y: 385, endPoint x: 691, endPoint y: 385, distance: 227.6
click at [688, 387] on div "Chaining" at bounding box center [650, 389] width 114 height 30
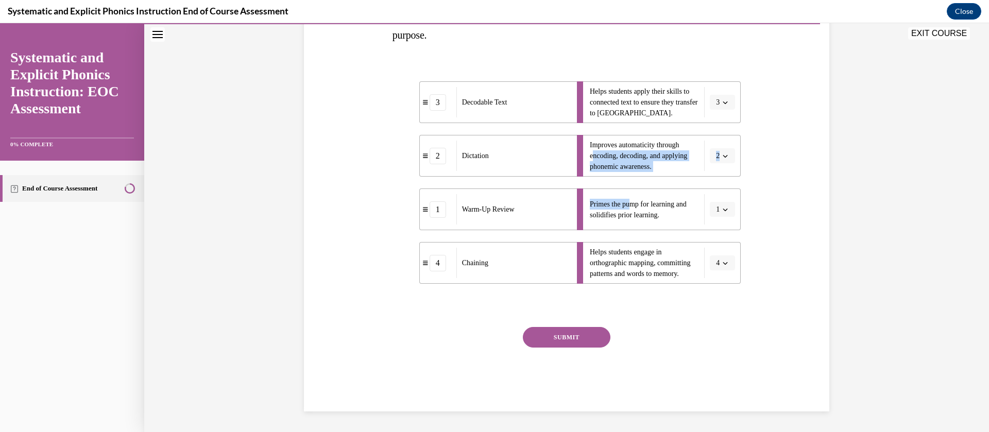
click at [564, 335] on button "SUBMIT" at bounding box center [567, 337] width 88 height 21
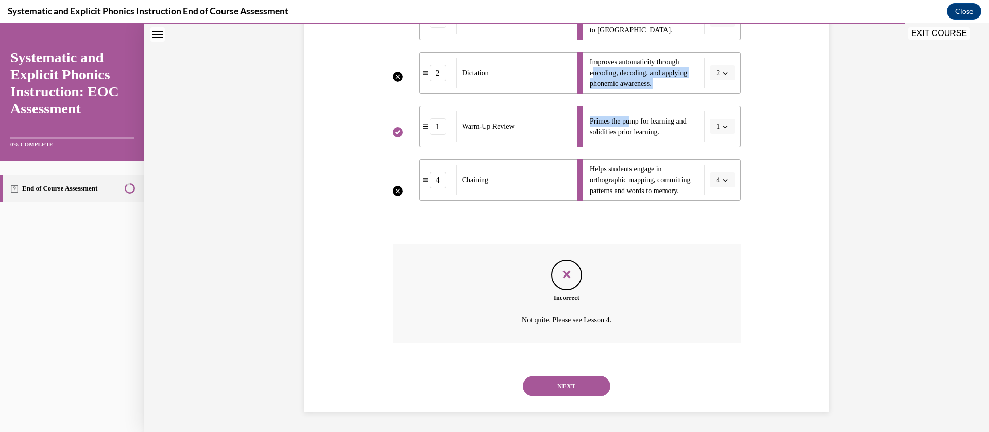
scroll to position [275, 0]
click at [551, 395] on button "NEXT" at bounding box center [567, 385] width 88 height 21
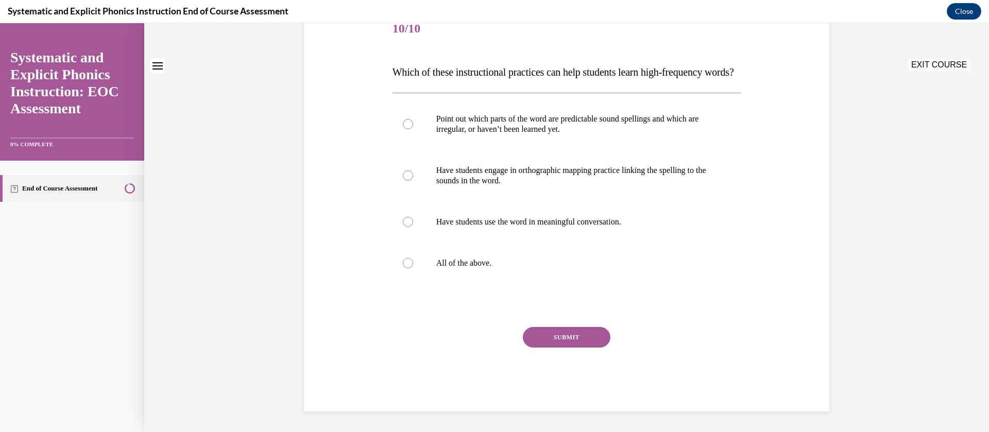
scroll to position [0, 0]
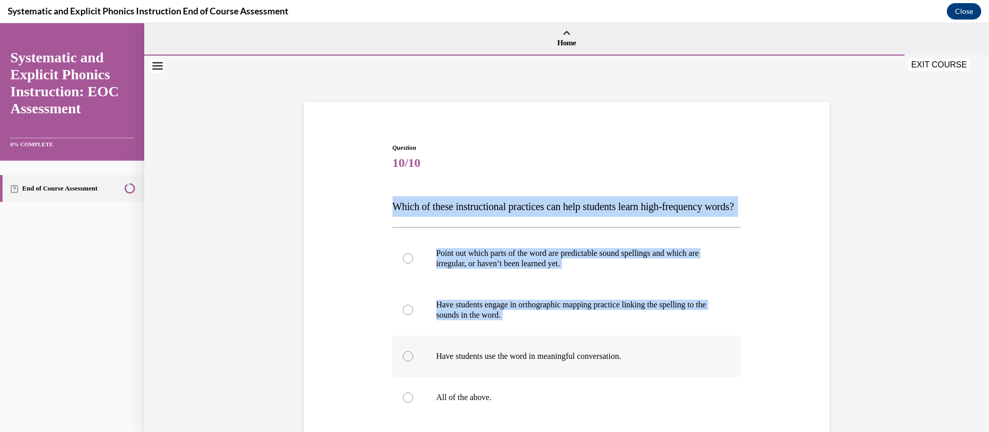
drag, startPoint x: 387, startPoint y: 205, endPoint x: 550, endPoint y: 372, distance: 233.4
click at [550, 372] on div "Question 10/10 Which of these instructional practices can help students learn h…" at bounding box center [566, 344] width 349 height 403
click at [372, 183] on div "Question 10/10 Which of these instructional practices can help students learn h…" at bounding box center [566, 329] width 530 height 434
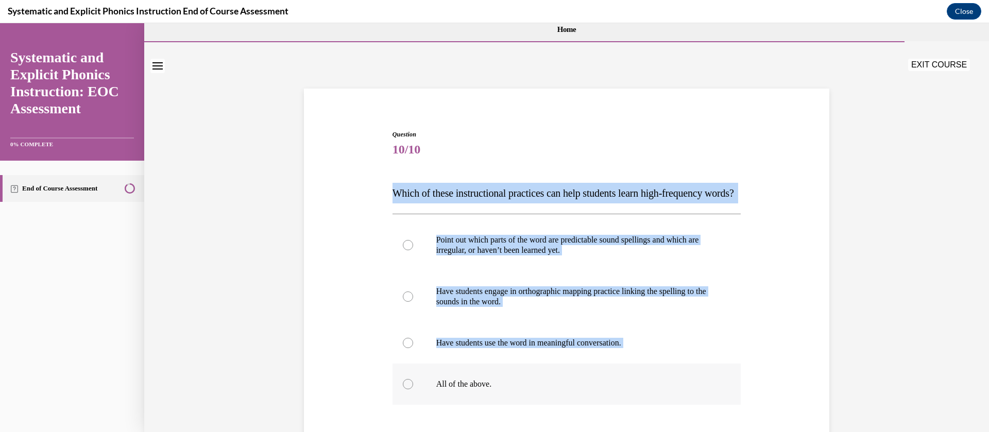
drag, startPoint x: 388, startPoint y: 205, endPoint x: 537, endPoint y: 422, distance: 262.5
click at [537, 422] on div "Question 10/10 Which of these instructional practices can help students learn h…" at bounding box center [566, 331] width 349 height 403
click at [355, 179] on div "Question 10/10 Which of these instructional practices can help students learn h…" at bounding box center [566, 315] width 530 height 434
drag, startPoint x: 384, startPoint y: 192, endPoint x: 500, endPoint y: 404, distance: 242.4
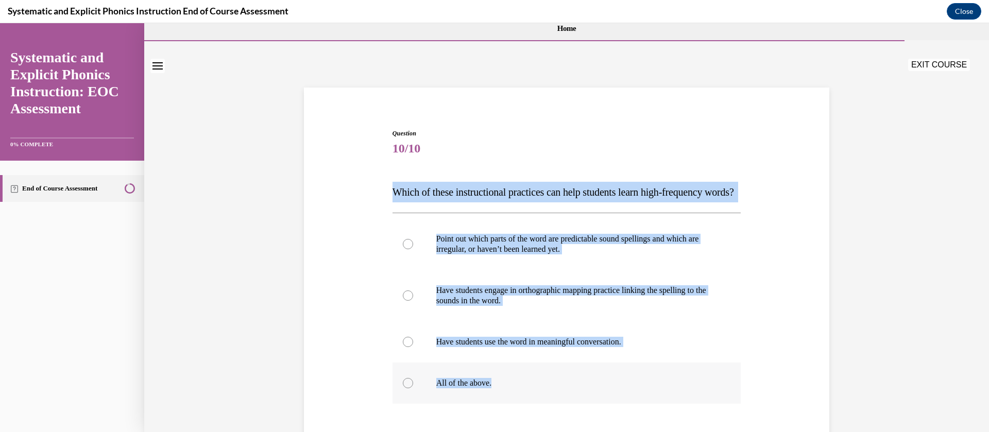
click at [500, 404] on div "Question 10/10 Which of these instructional practices can help students learn h…" at bounding box center [567, 322] width 354 height 418
copy div "Which of these instructional practices can help students learn high-frequency w…"
click at [475, 388] on p "All of the above." at bounding box center [575, 383] width 279 height 10
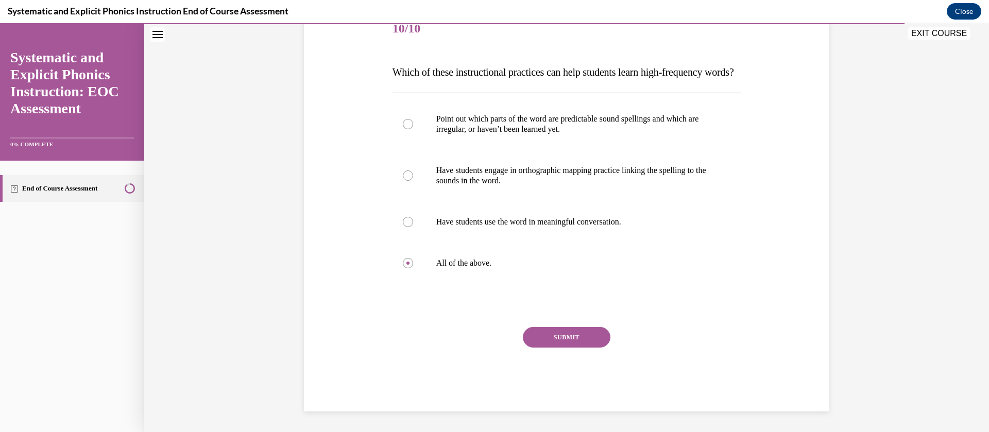
scroll to position [155, 0]
click at [570, 341] on button "SUBMIT" at bounding box center [567, 337] width 88 height 21
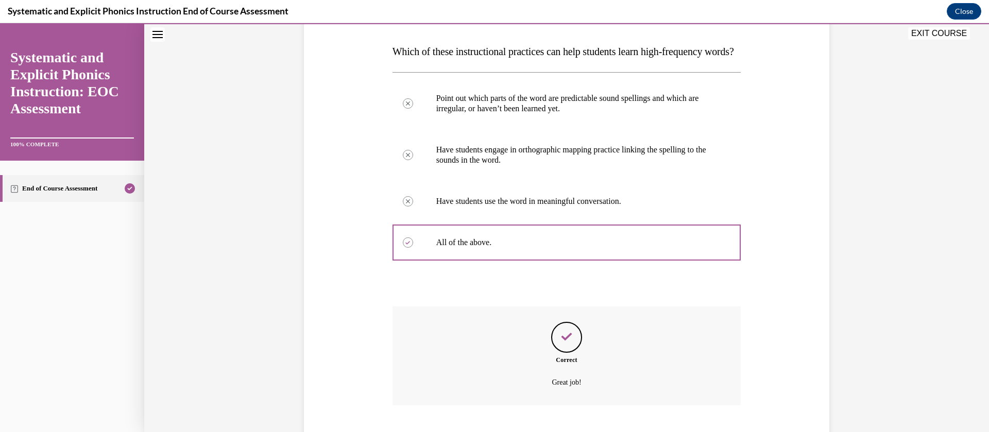
scroll to position [238, 0]
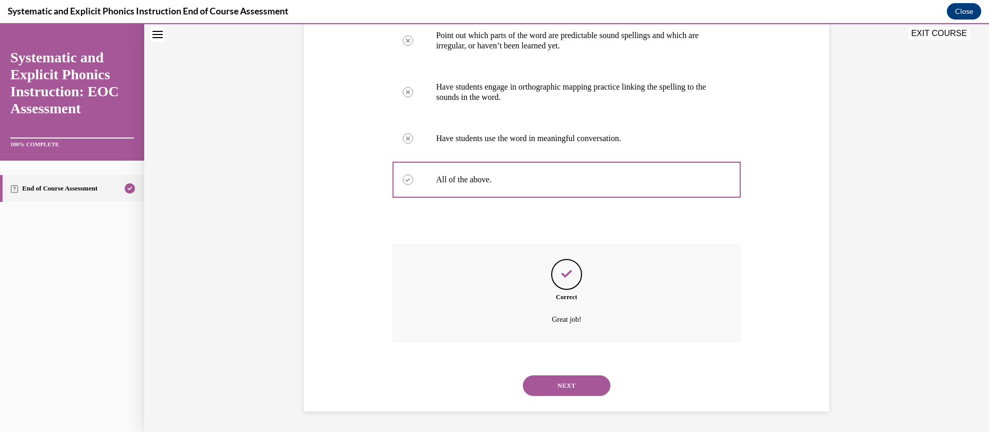
click at [577, 382] on button "NEXT" at bounding box center [567, 385] width 88 height 21
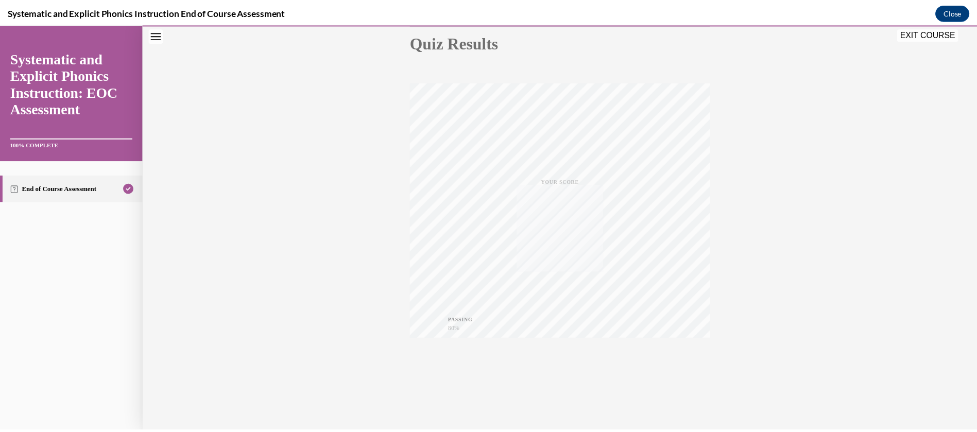
scroll to position [119, 0]
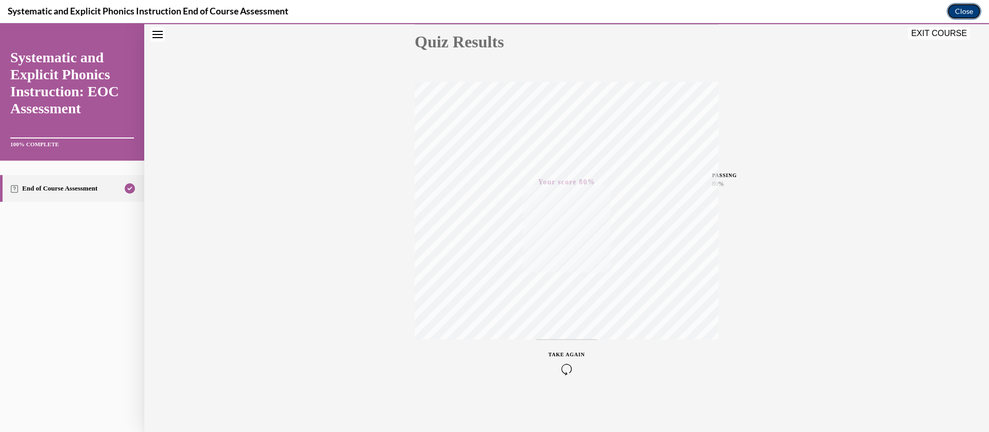
click at [969, 15] on button "Close" at bounding box center [963, 11] width 34 height 16
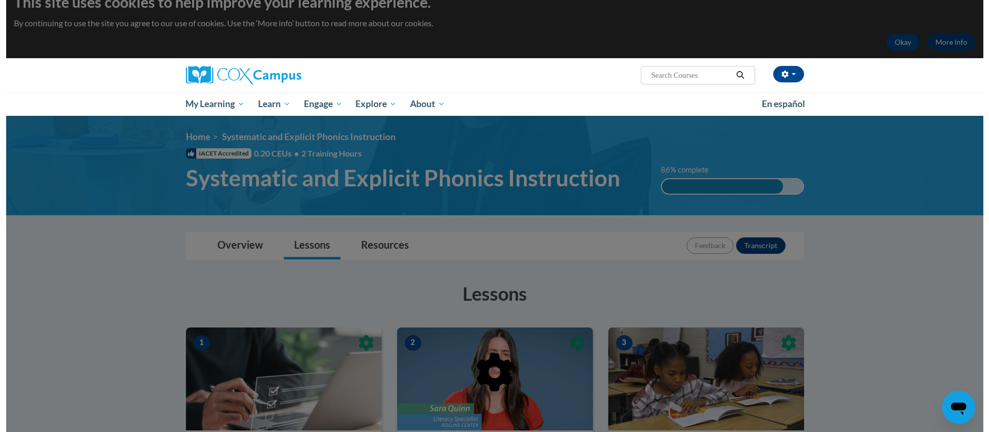
scroll to position [0, 0]
